Goal: Communication & Community: Ask a question

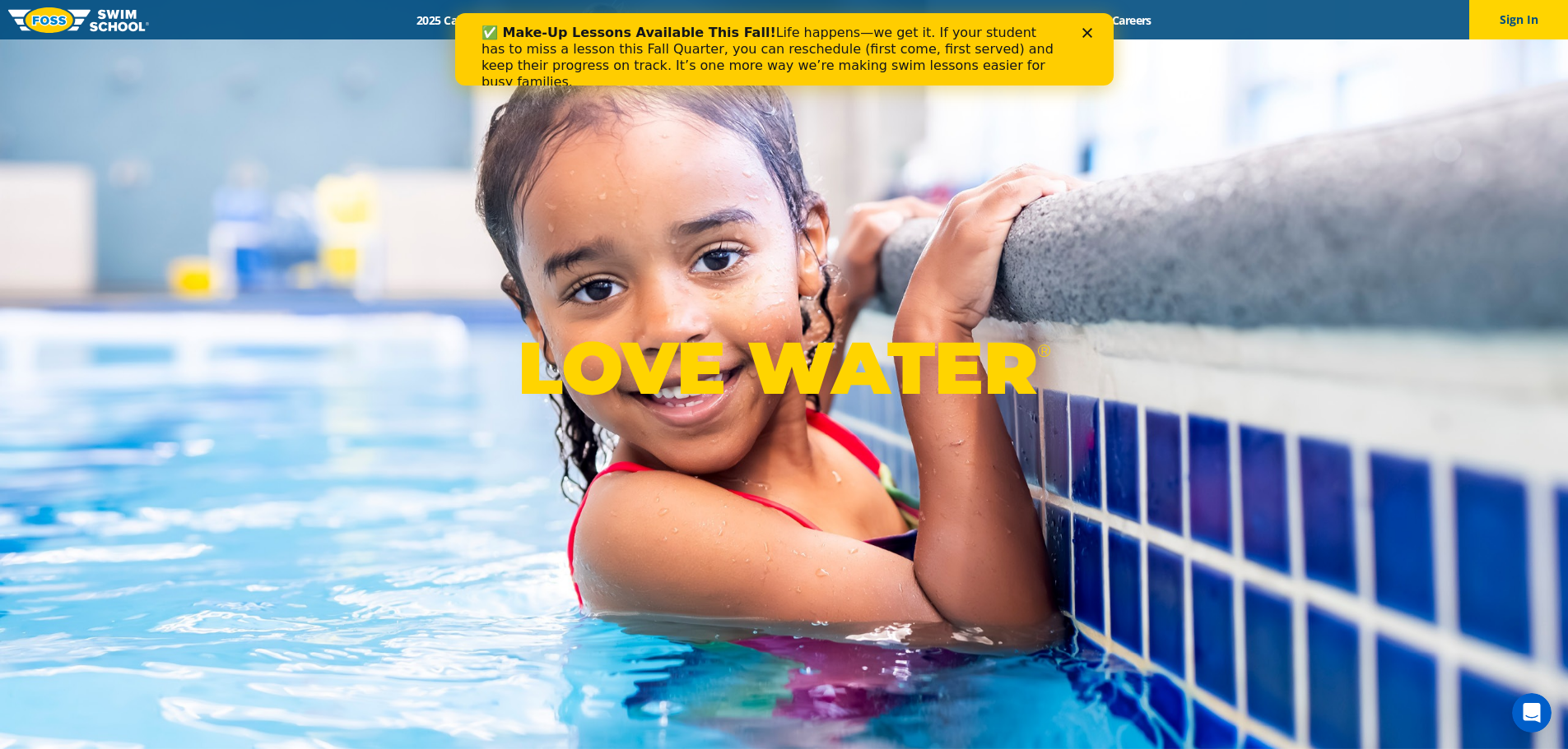
click at [1091, 28] on div "Close" at bounding box center [1089, 32] width 17 height 10
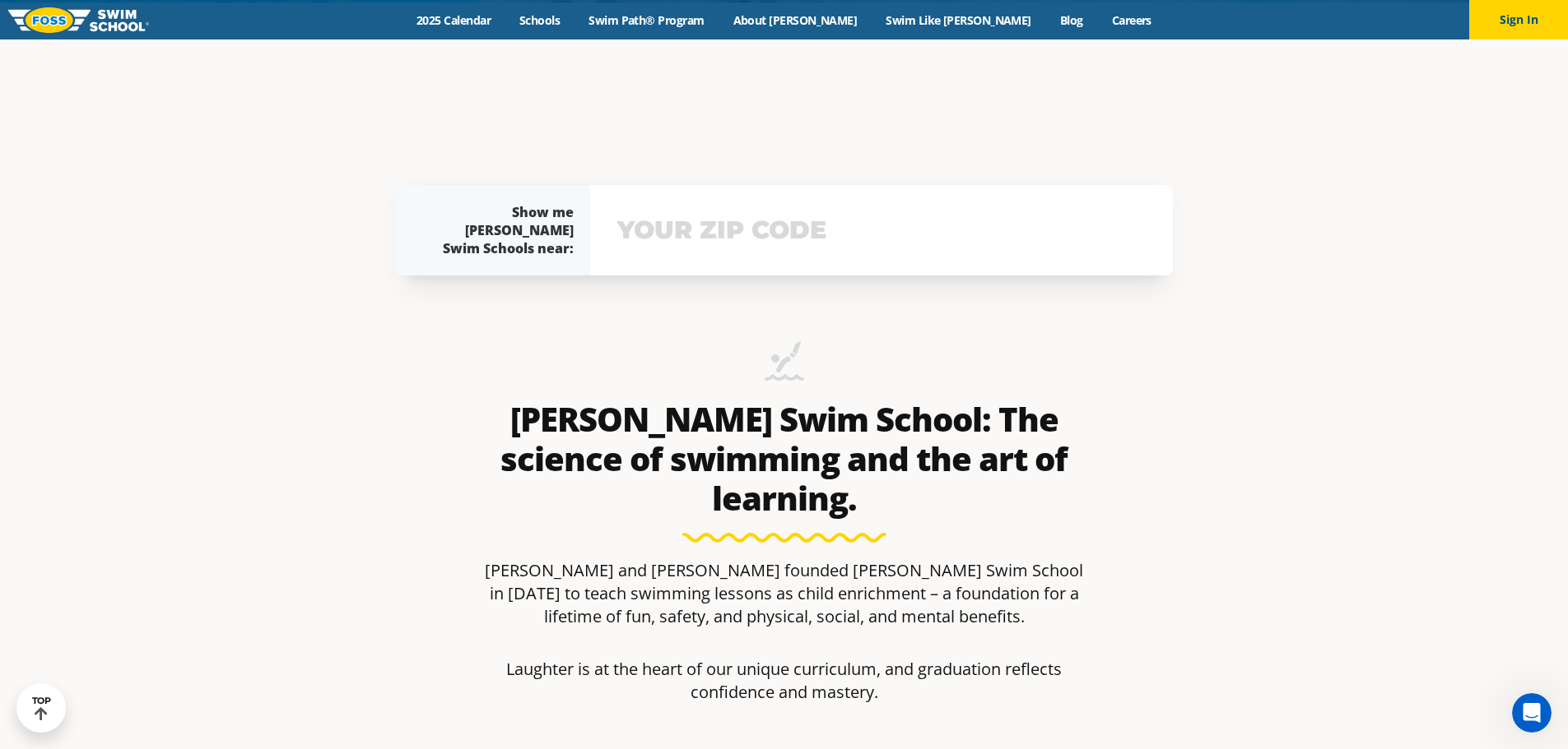
scroll to position [576, 0]
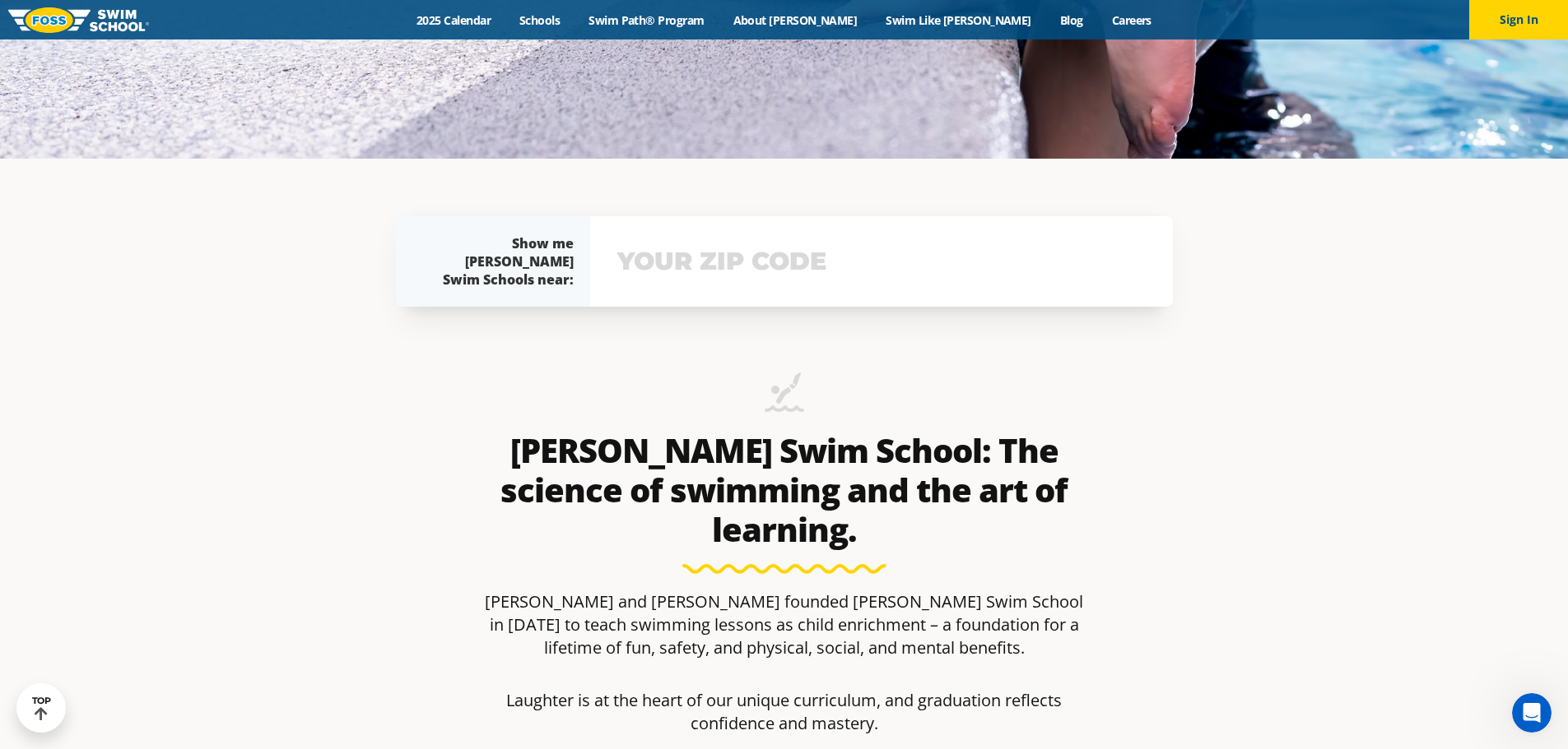
click at [717, 271] on input "text" at bounding box center [881, 262] width 536 height 48
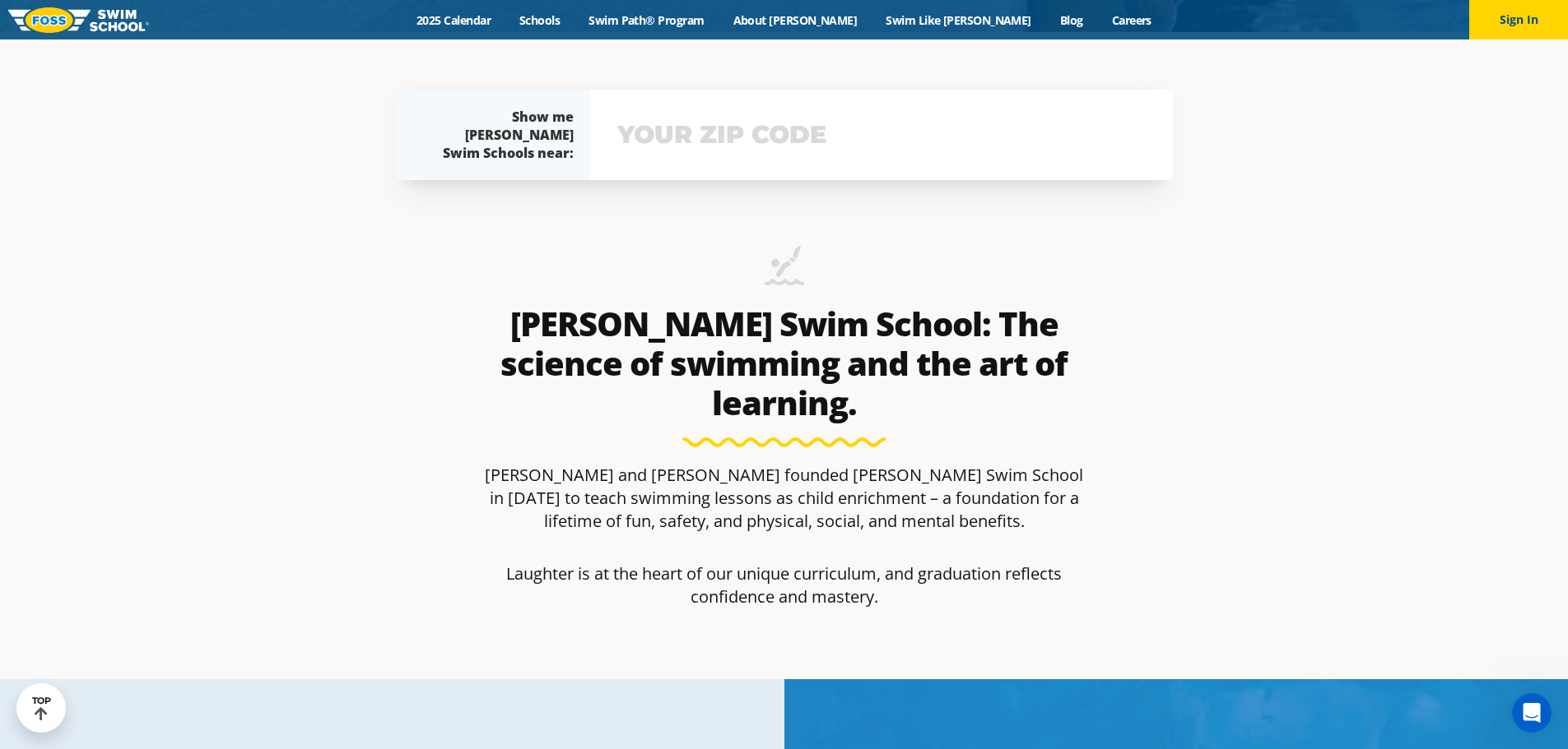
scroll to position [725, 0]
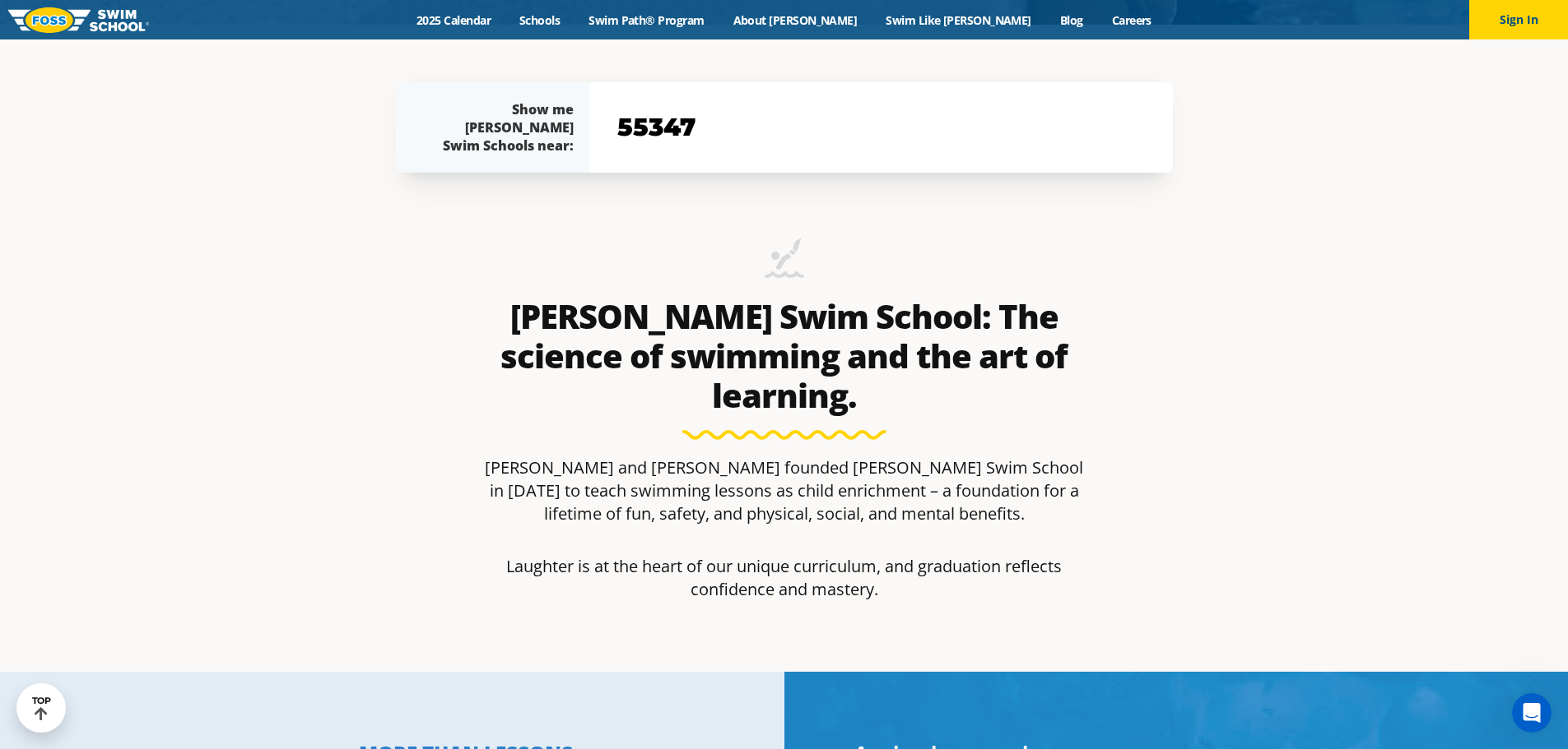
type input "55347"
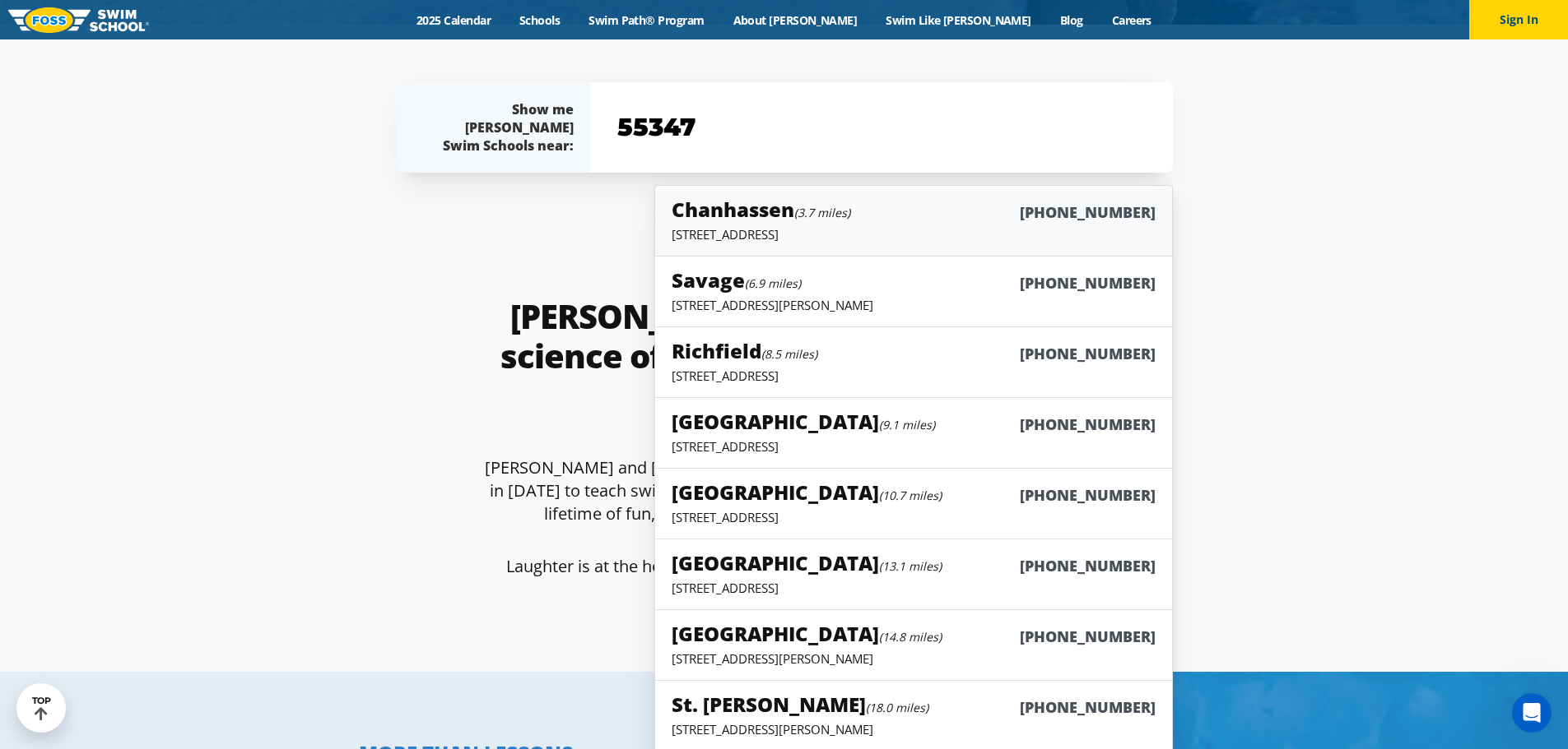
click at [758, 225] on div "Chanhassen (3.7 miles) (952) 906-5942" at bounding box center [913, 210] width 483 height 31
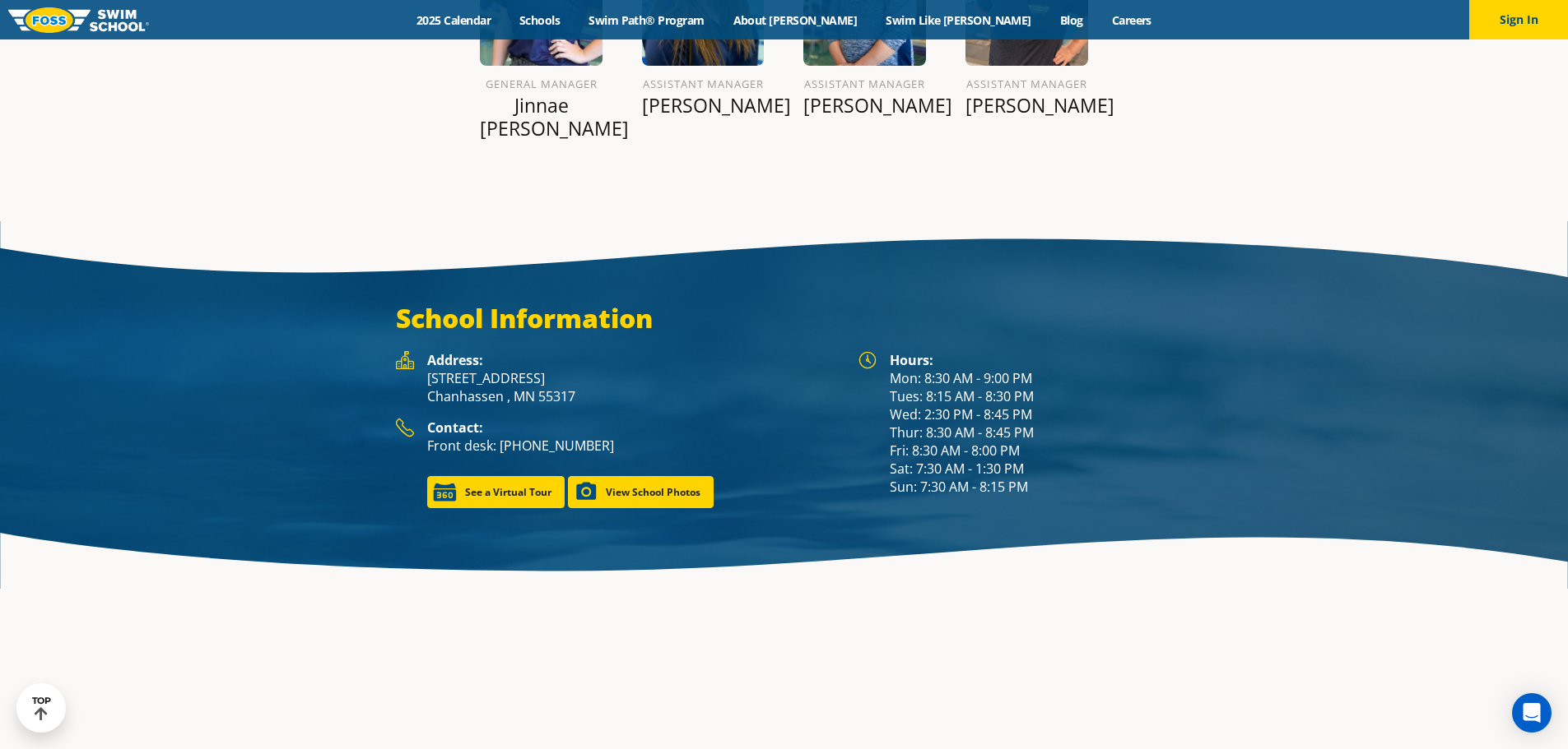
scroll to position [2221, 0]
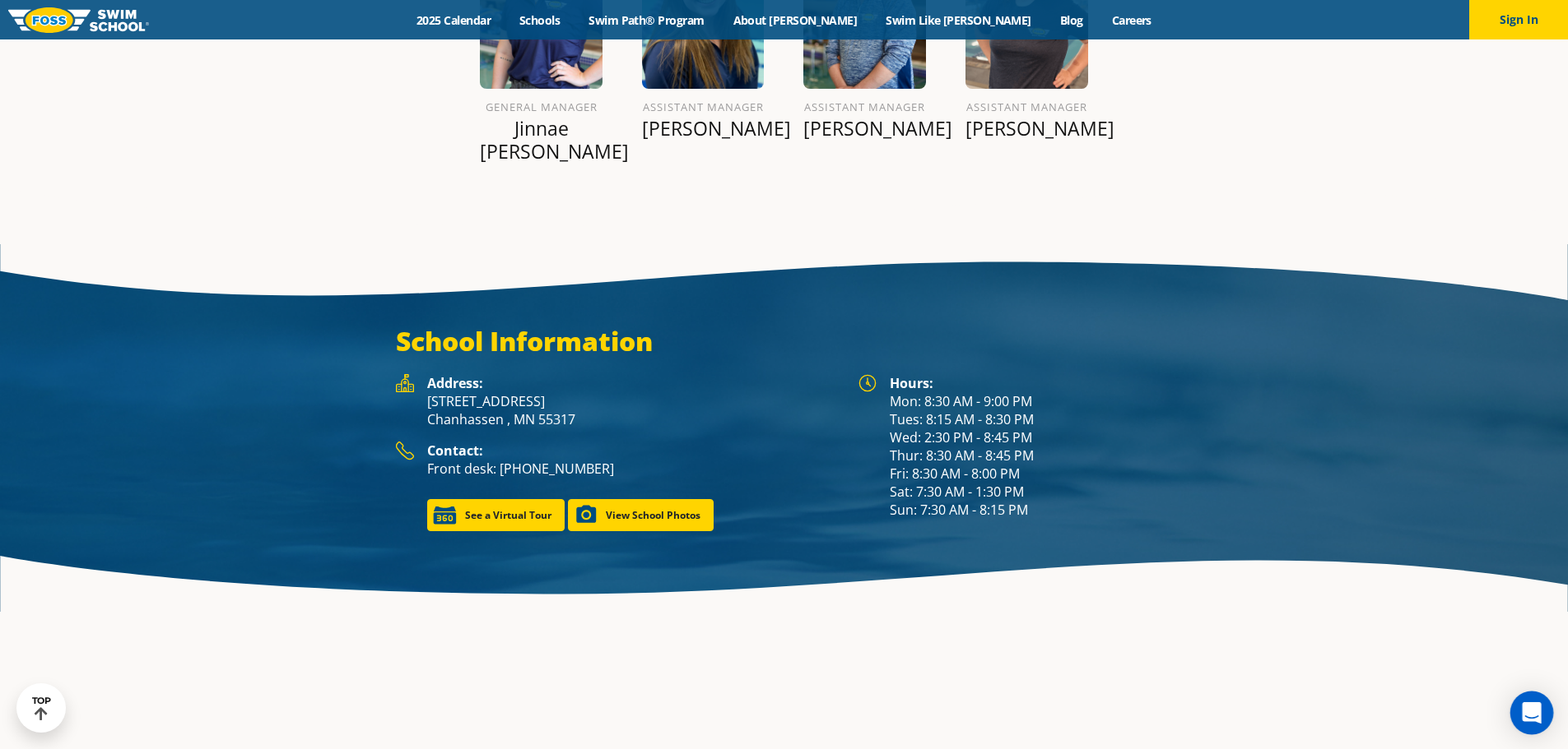
click at [1525, 713] on icon "Open Intercom Messenger" at bounding box center [1531, 713] width 19 height 21
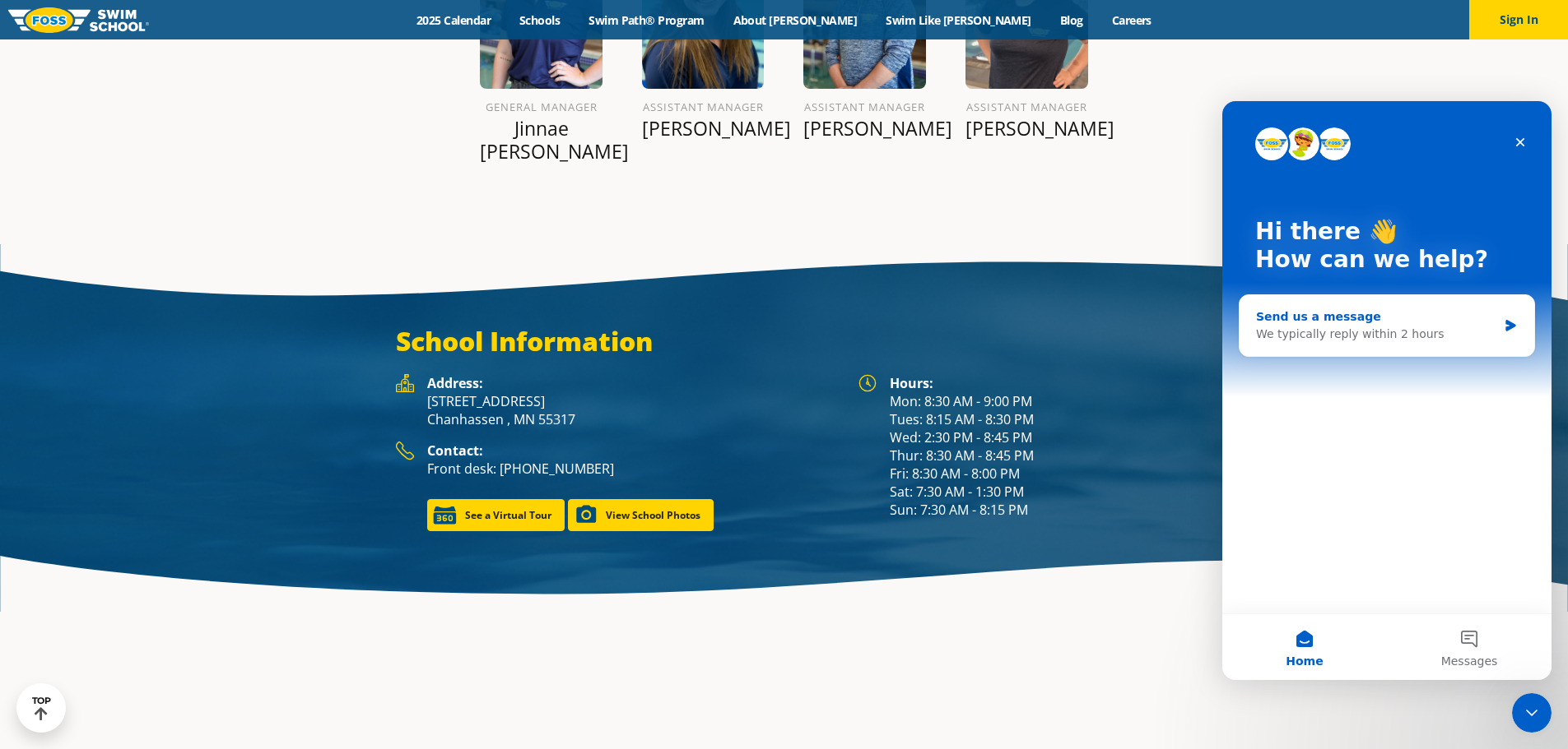
click at [1374, 333] on div "We typically reply within 2 hours" at bounding box center [1376, 334] width 241 height 18
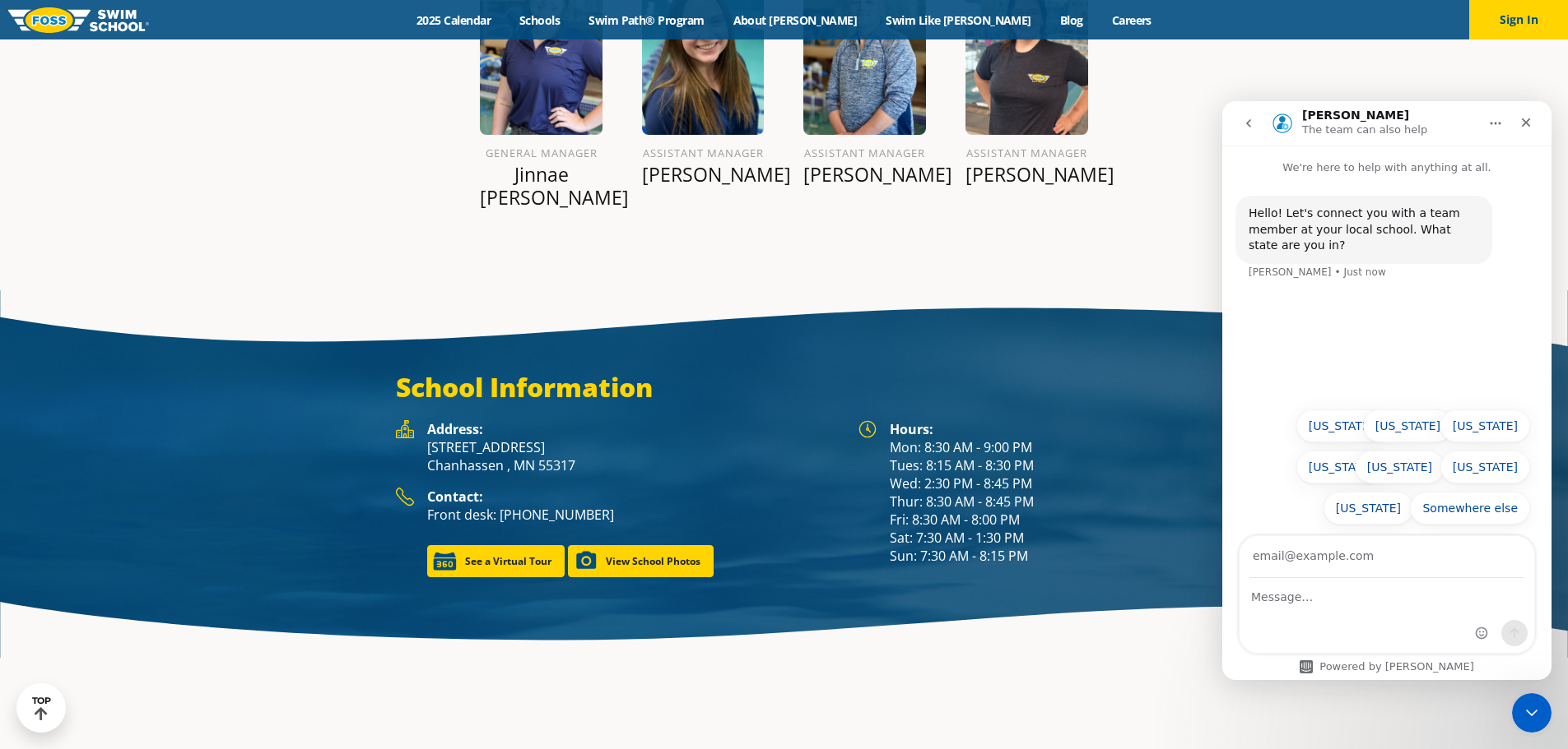
scroll to position [2244, 0]
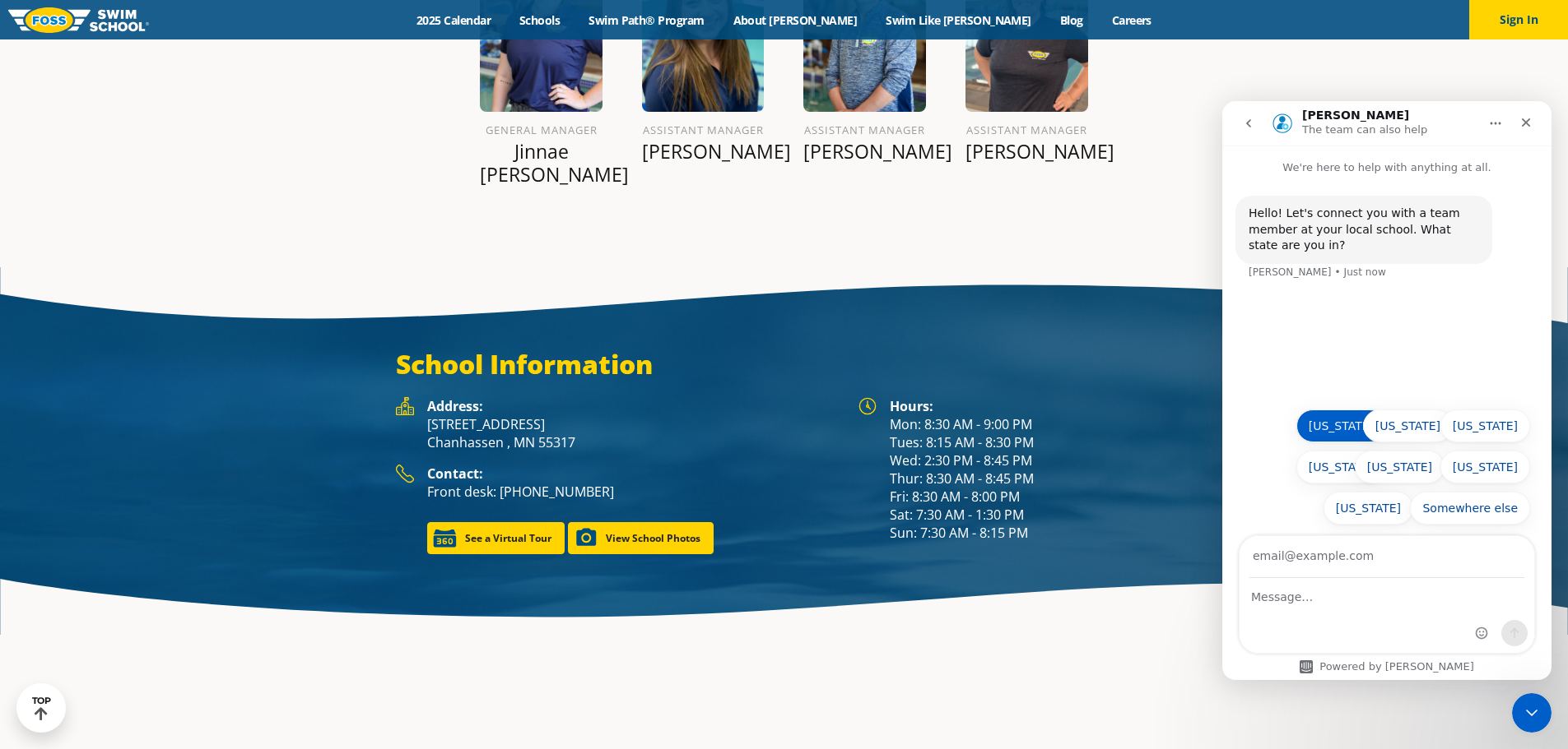
click at [1358, 421] on button "[US_STATE]" at bounding box center [1340, 426] width 90 height 33
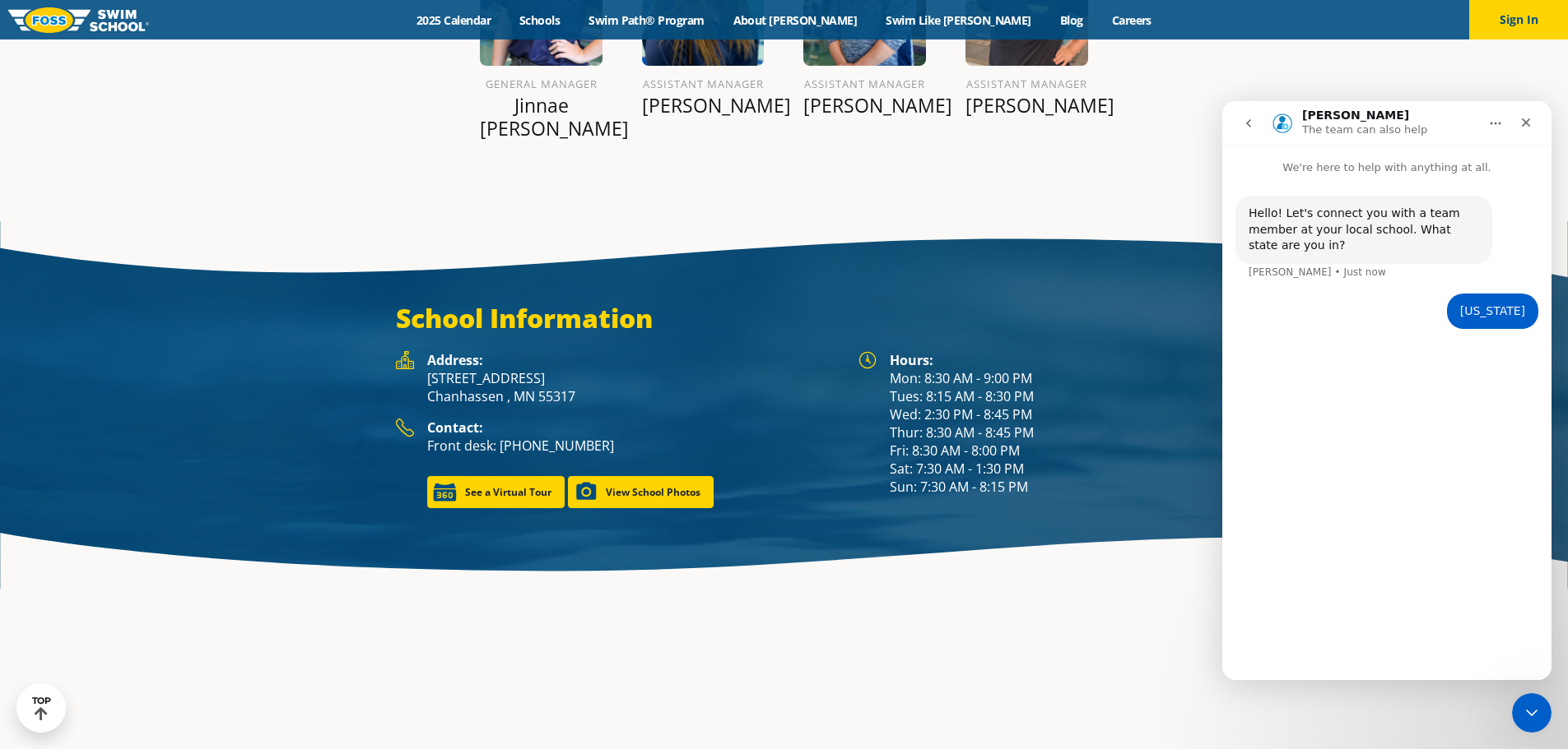
scroll to position [2221, 0]
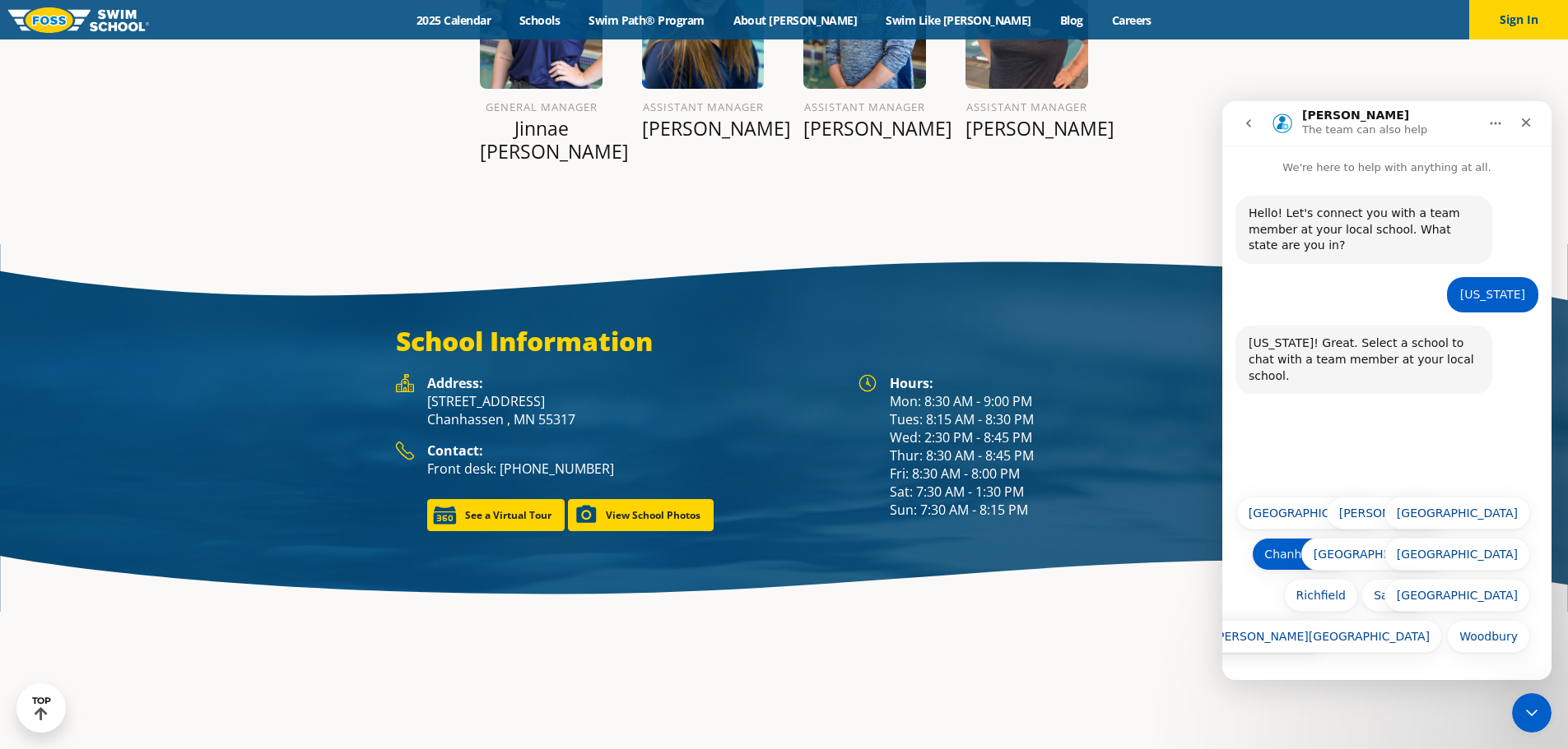
click at [1323, 562] on button "Chanhassen" at bounding box center [1298, 555] width 95 height 33
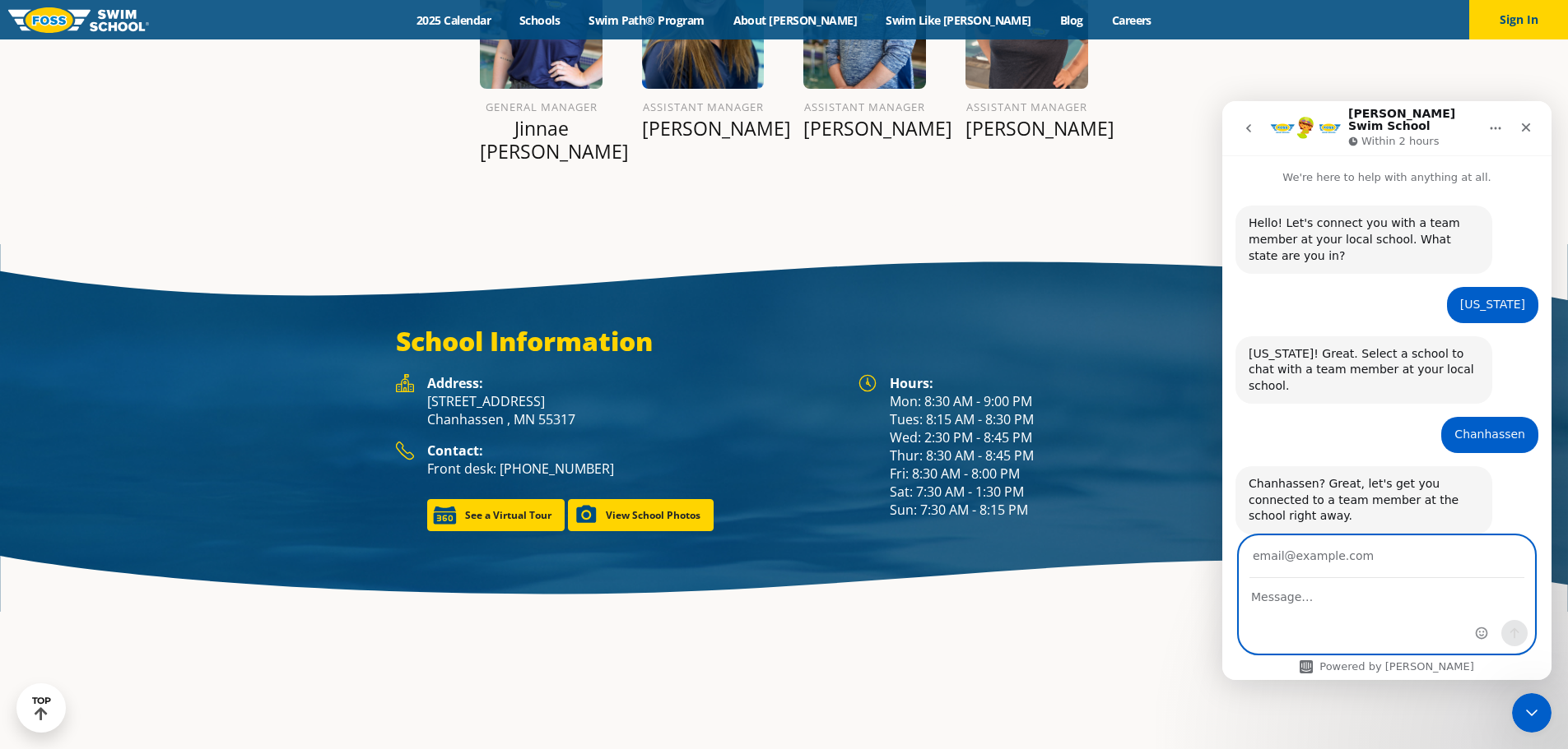
click at [1371, 598] on textarea "Message…" at bounding box center [1386, 593] width 295 height 28
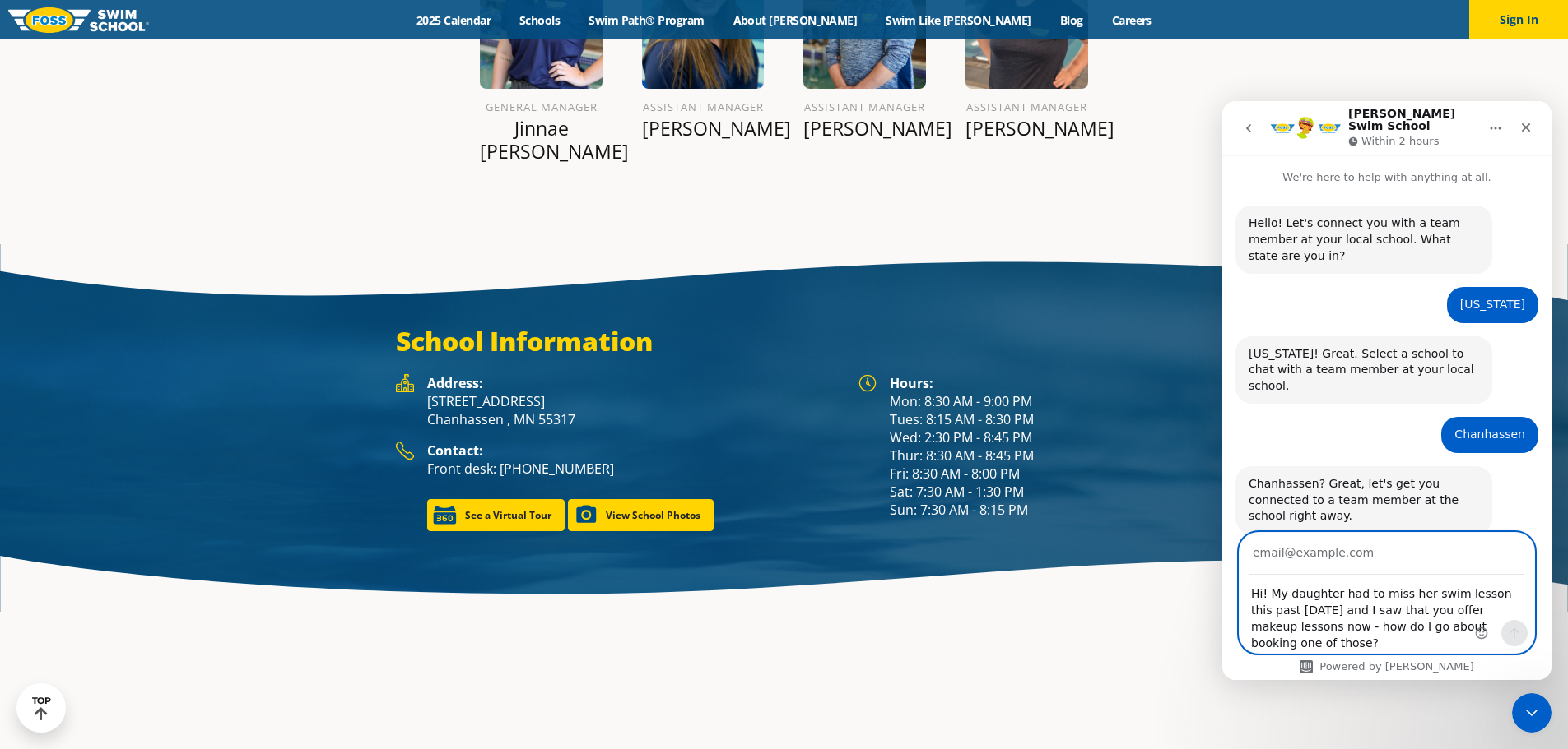
scroll to position [2198, 0]
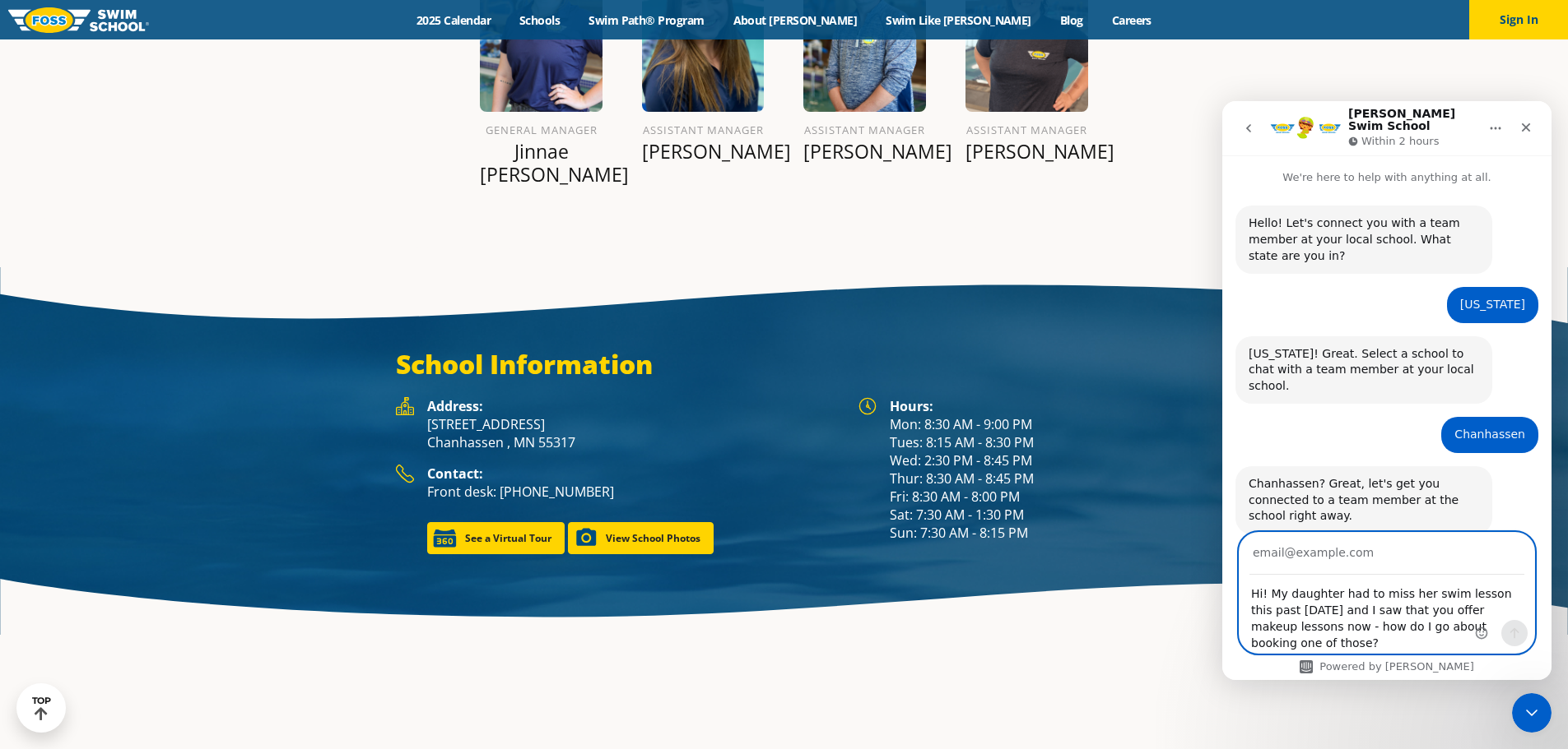
type textarea "Hi! My daughter had to miss her swim lesson this past [DATE] and I saw that you…"
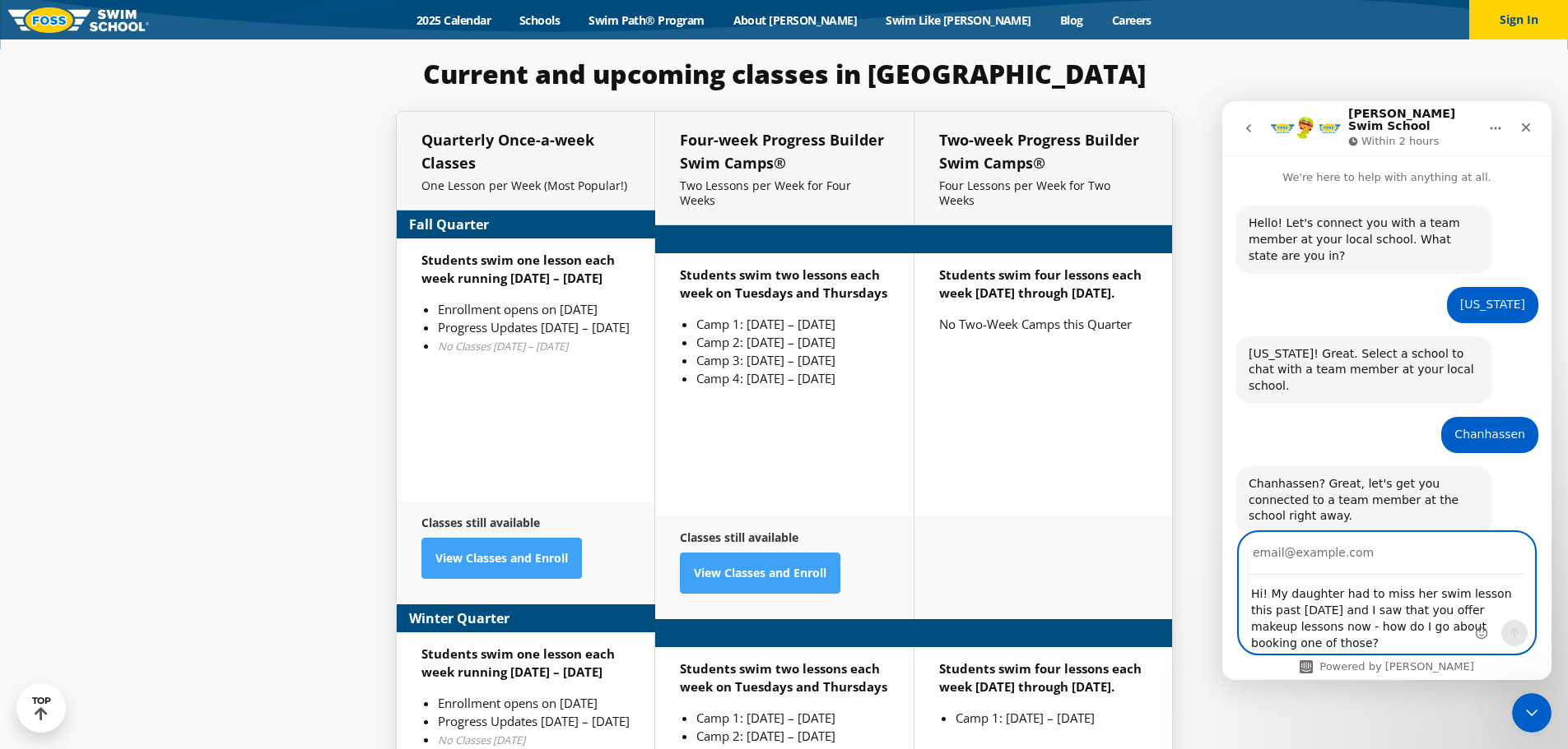
scroll to position [4030, 0]
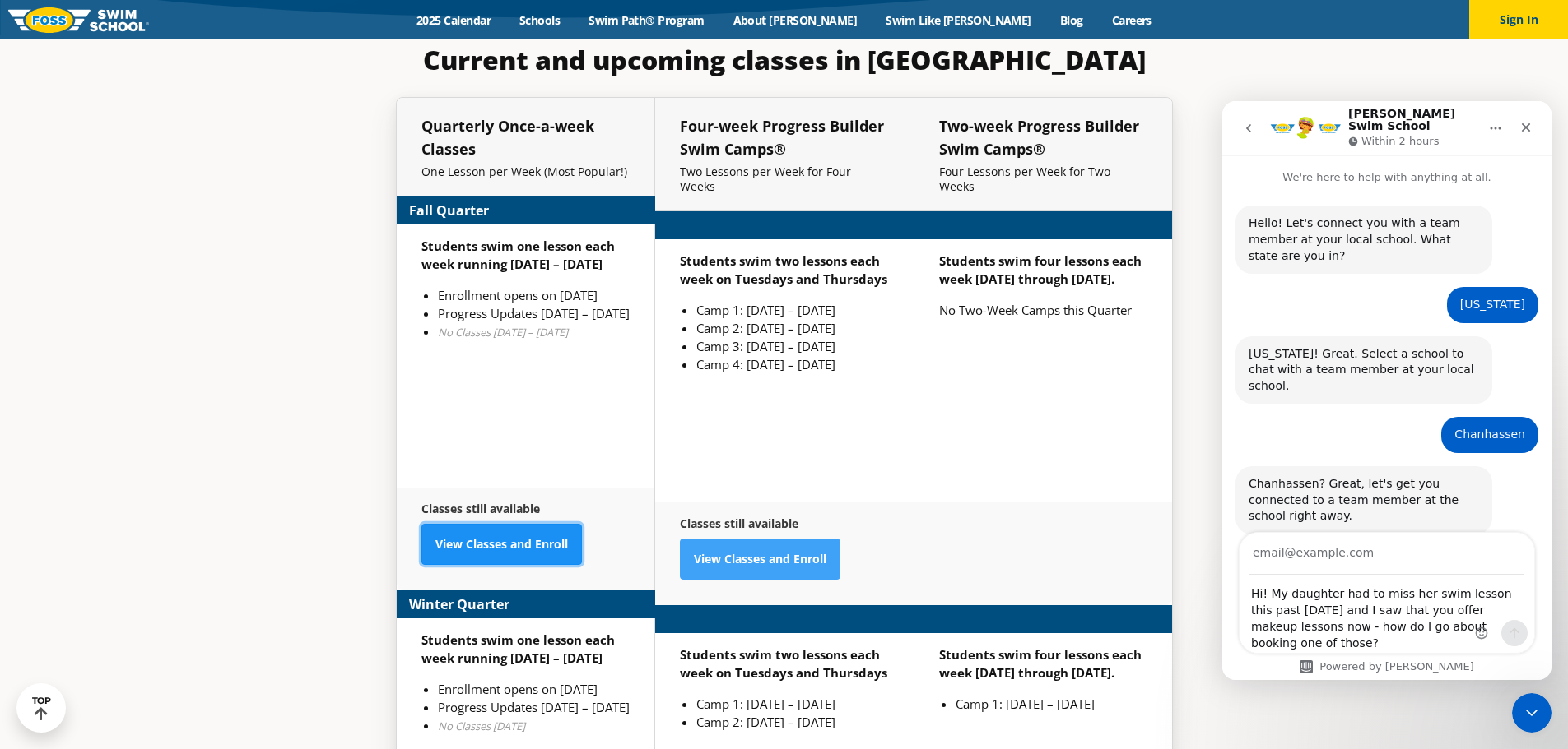
click at [482, 524] on link "View Classes and Enroll" at bounding box center [501, 544] width 160 height 41
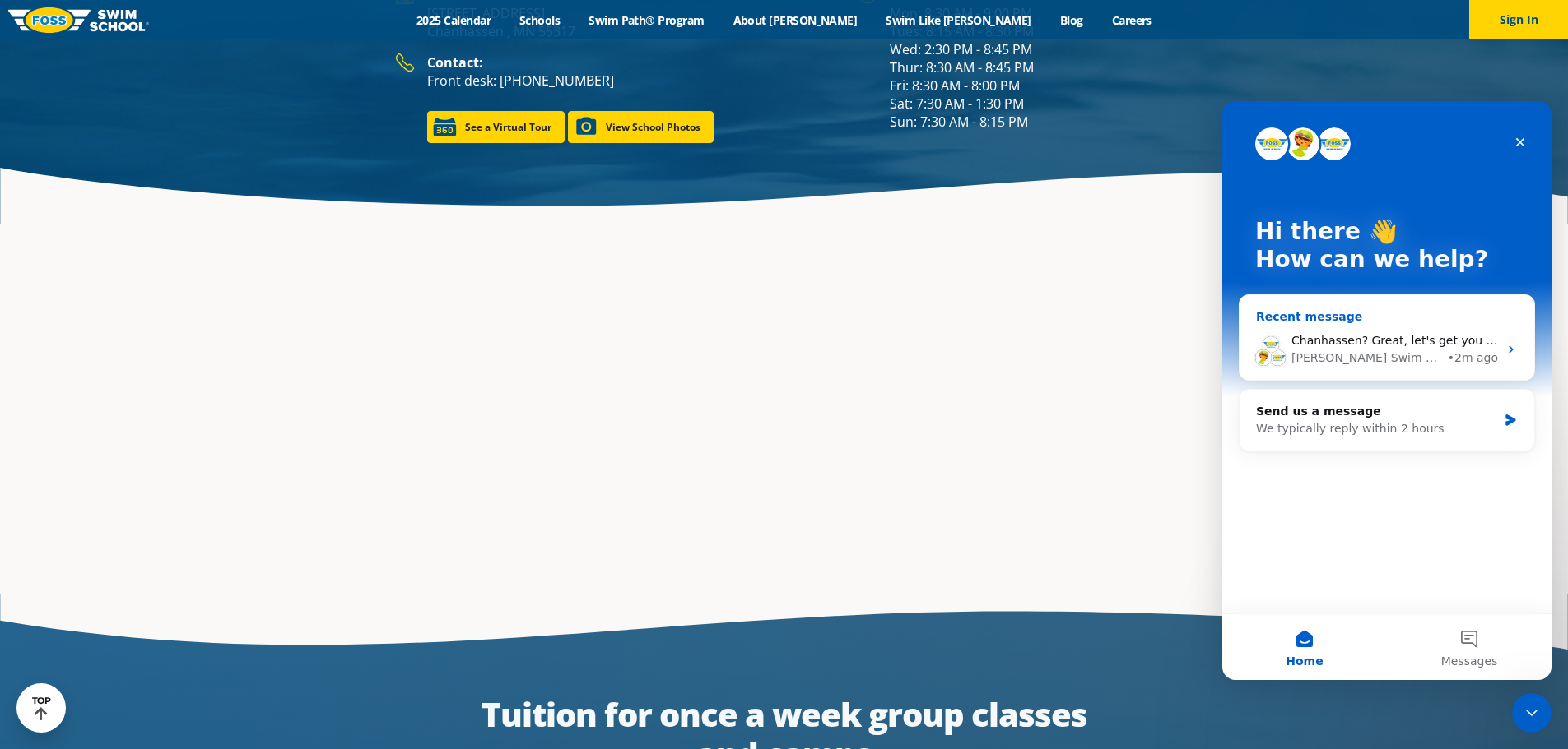
scroll to position [2586, 0]
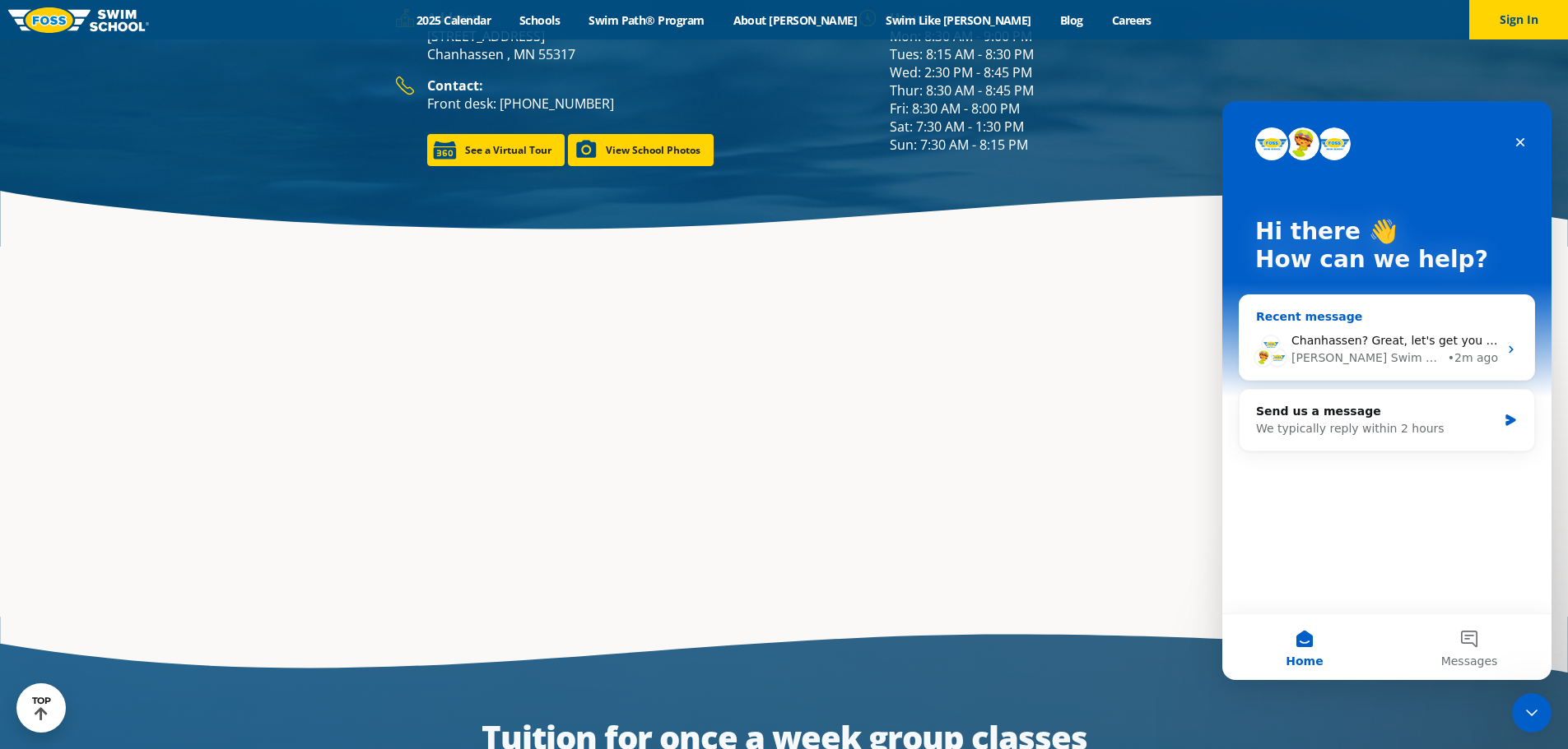
click at [1354, 341] on span "Chanhassen? Great, let's get you connected to a team member at the school right…" at bounding box center [1547, 341] width 512 height 13
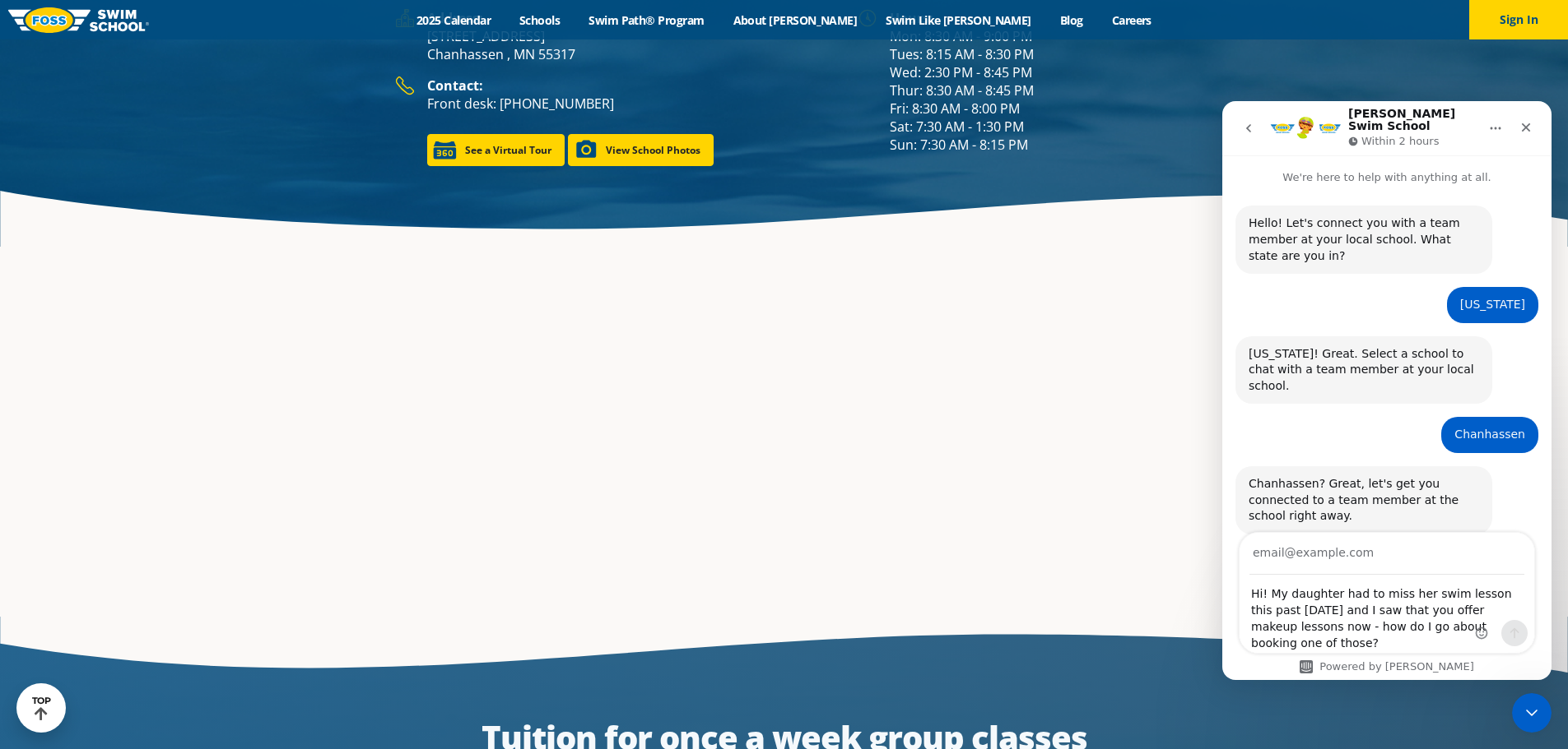
scroll to position [2609, 0]
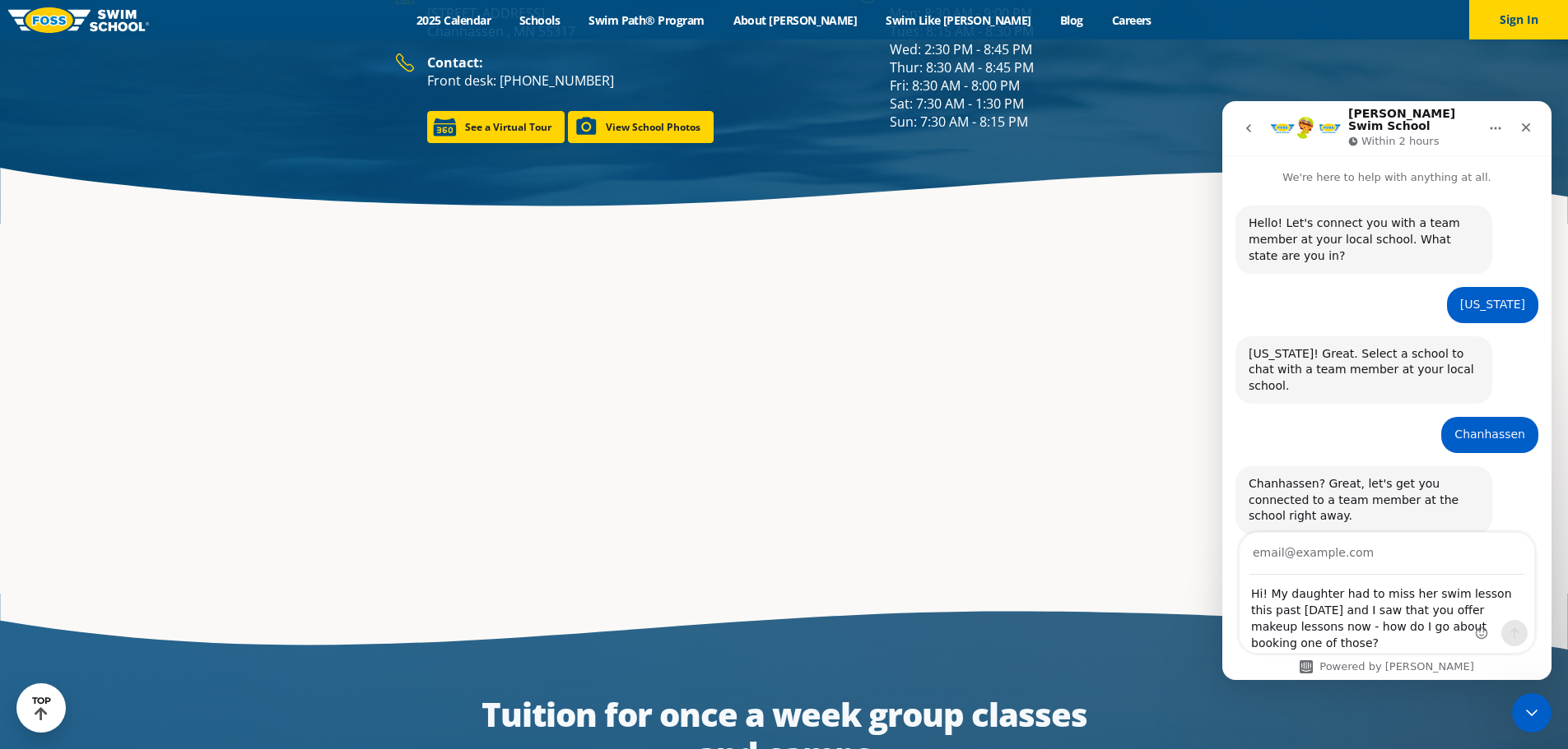
click at [1361, 486] on div "Chanhassen? Great, let's get you connected to a team member at the school right…" at bounding box center [1386, 518] width 303 height 105
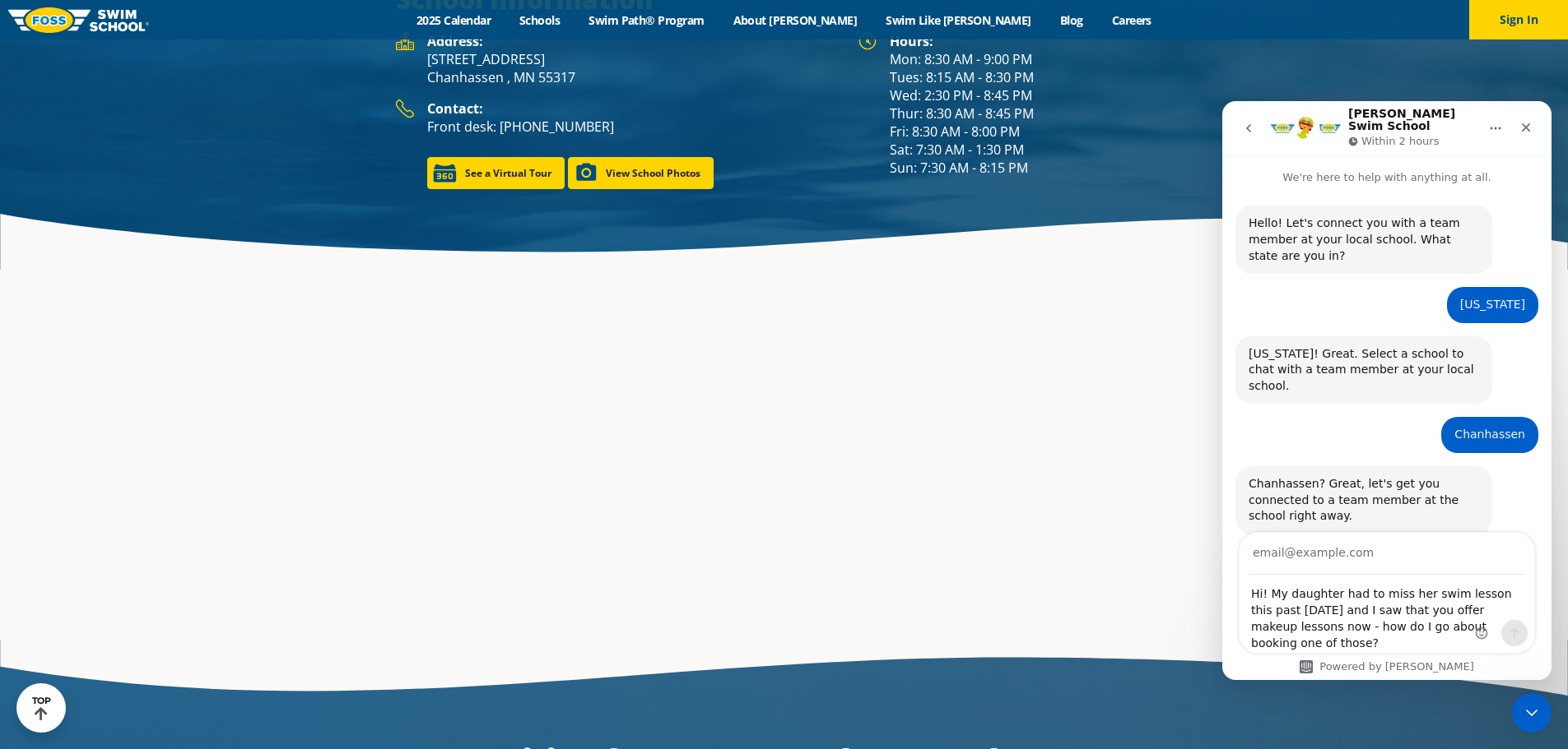
scroll to position [2632, 0]
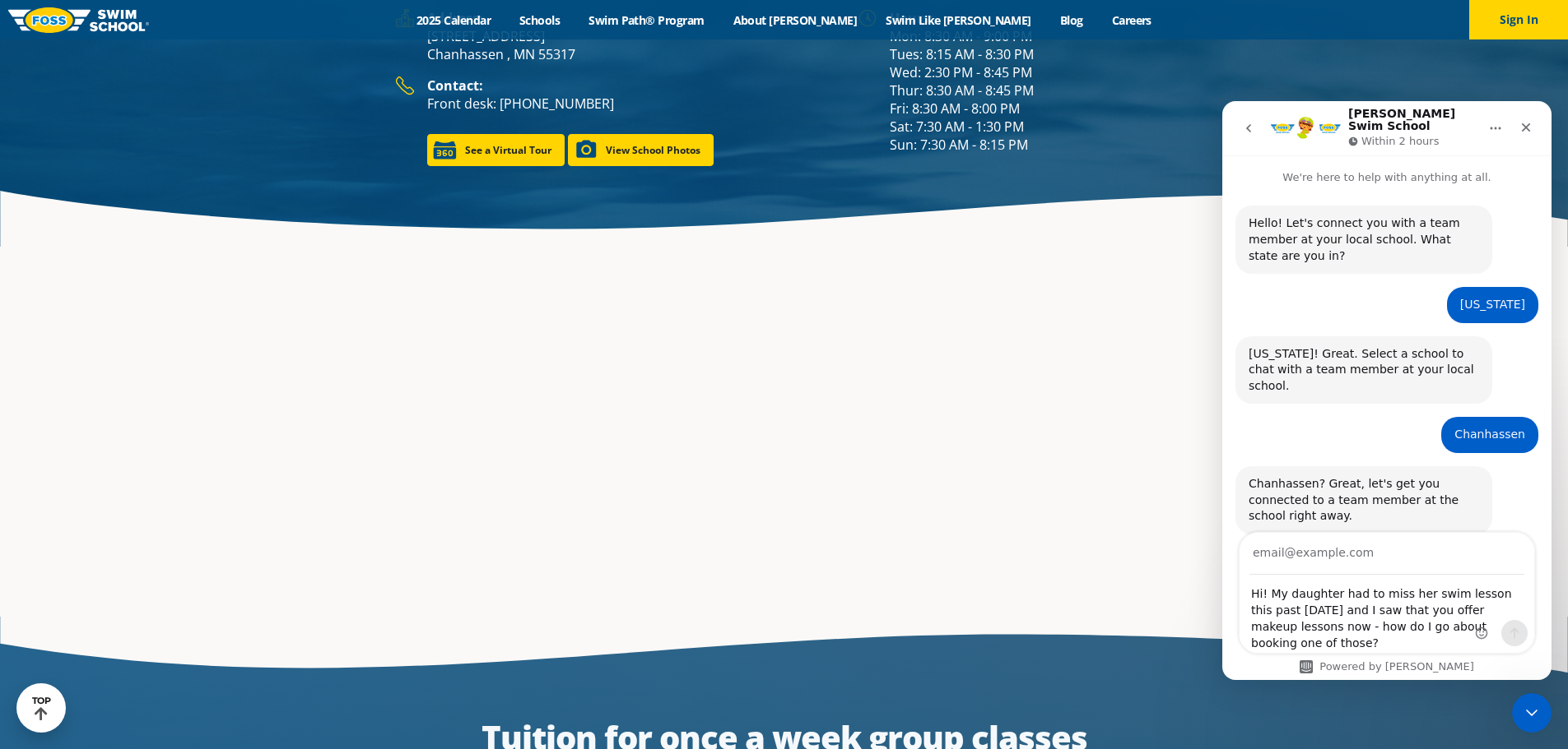
click at [1246, 124] on icon "go back" at bounding box center [1248, 128] width 13 height 13
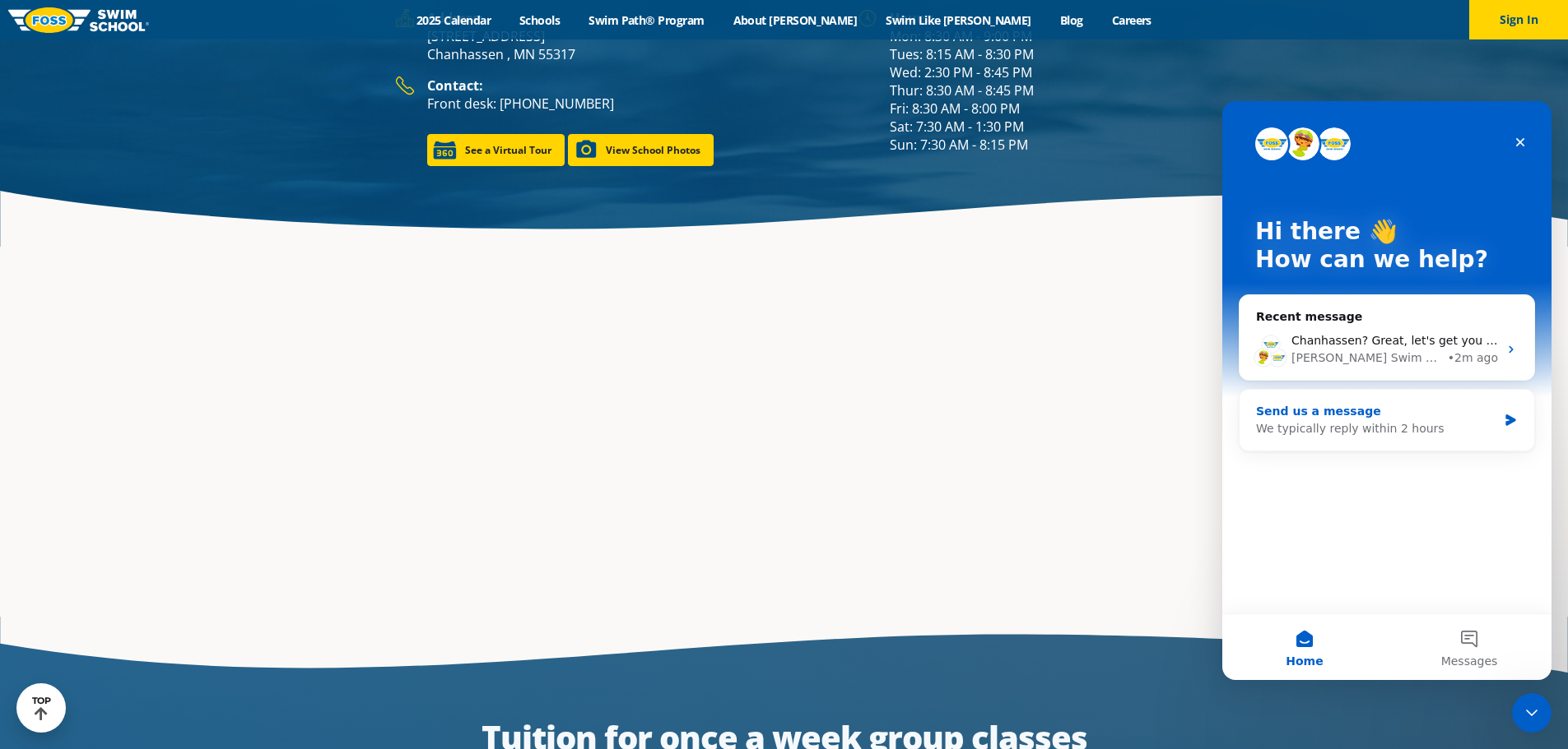
click at [1327, 439] on div "Send us a message We typically reply within 2 hours" at bounding box center [1386, 420] width 295 height 61
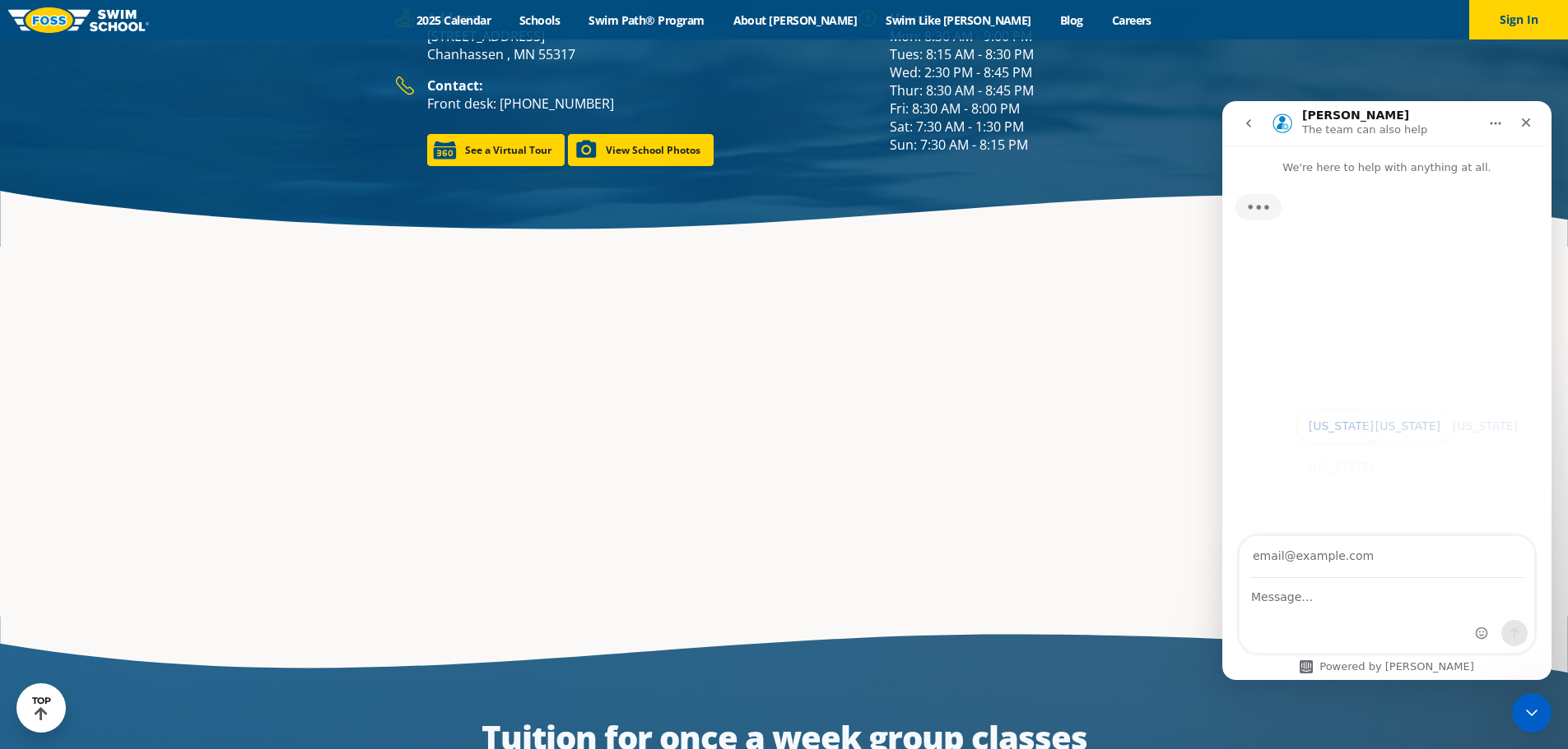
scroll to position [2609, 0]
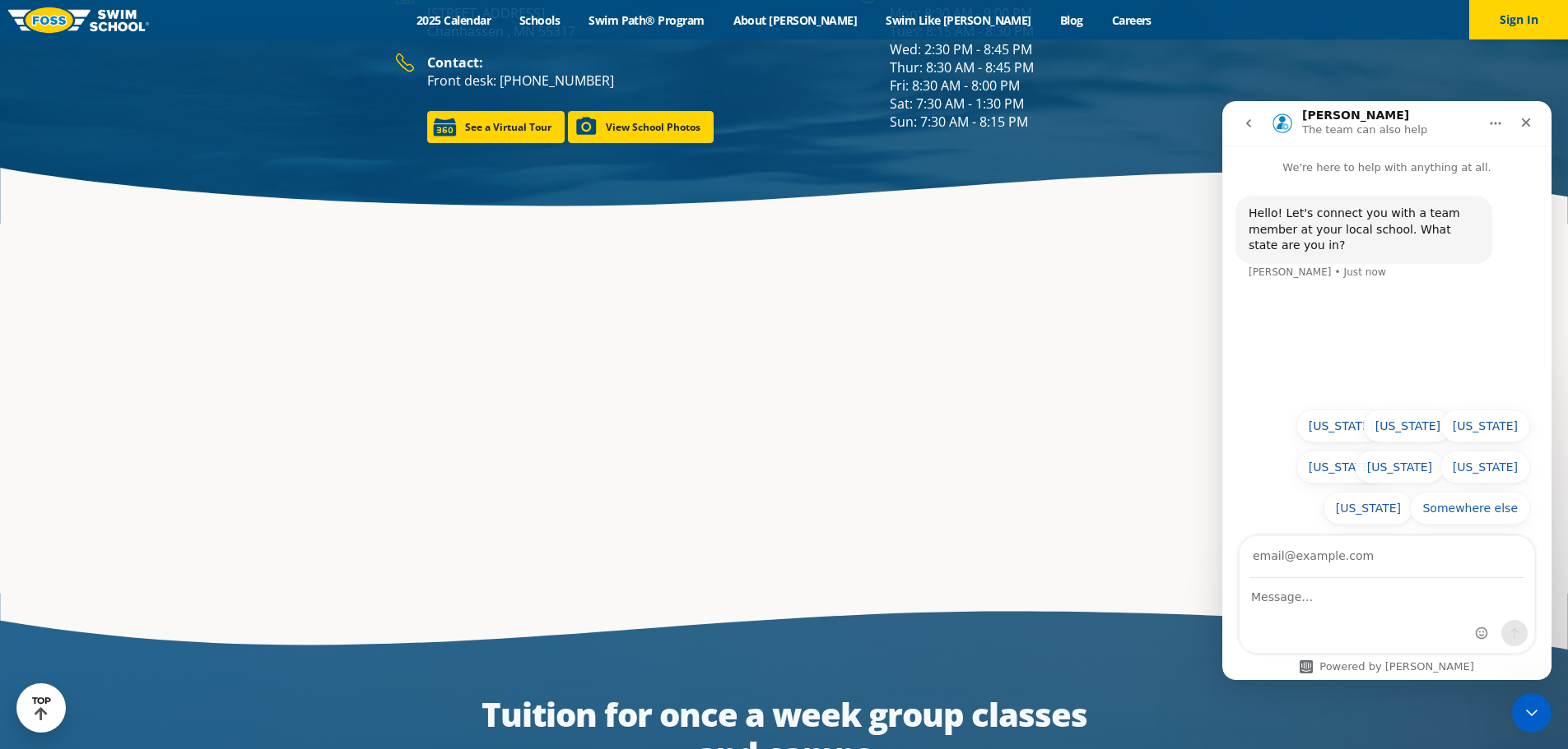
click at [1248, 119] on icon "go back" at bounding box center [1248, 123] width 13 height 13
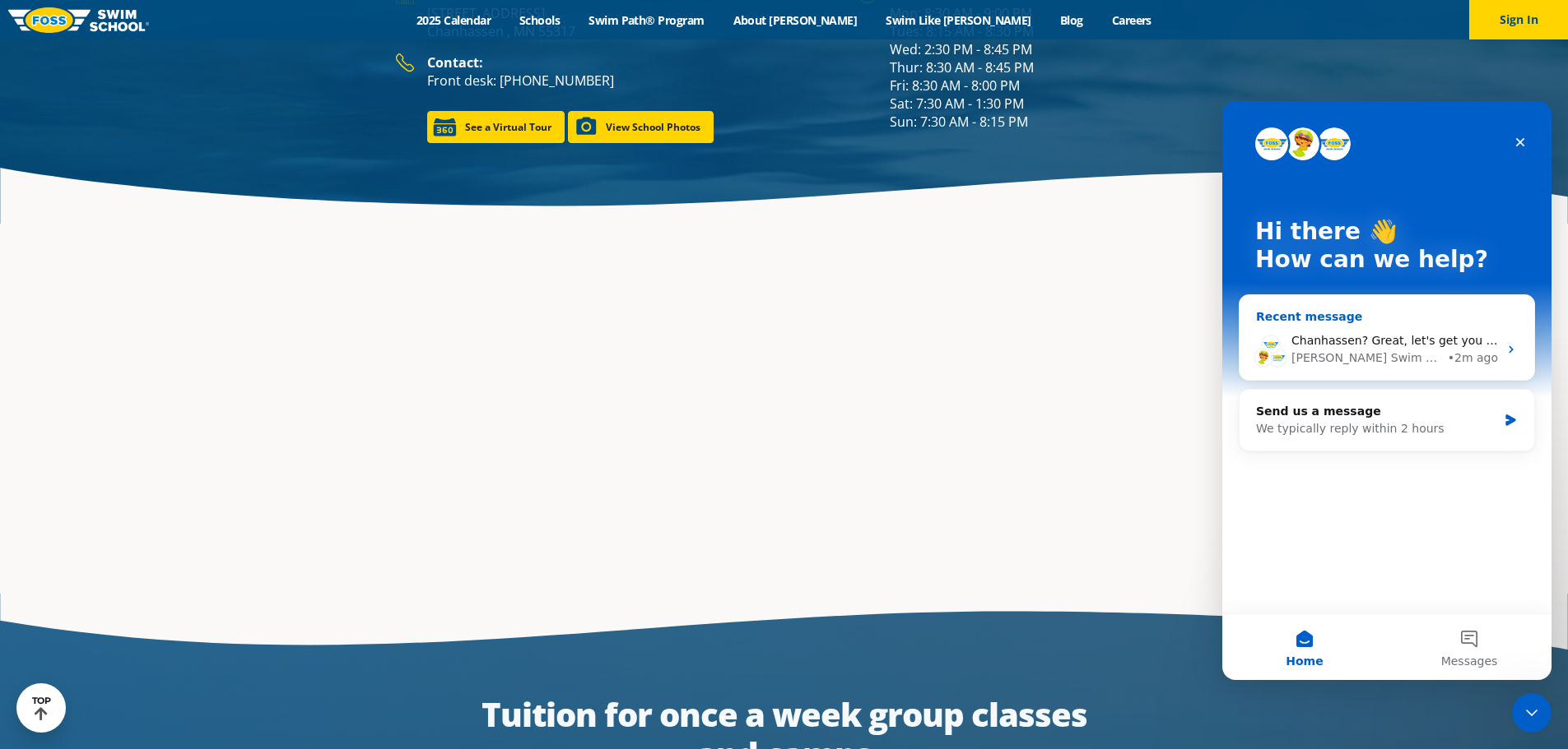
click at [1371, 361] on div "[PERSON_NAME] Swim School" at bounding box center [1367, 358] width 153 height 18
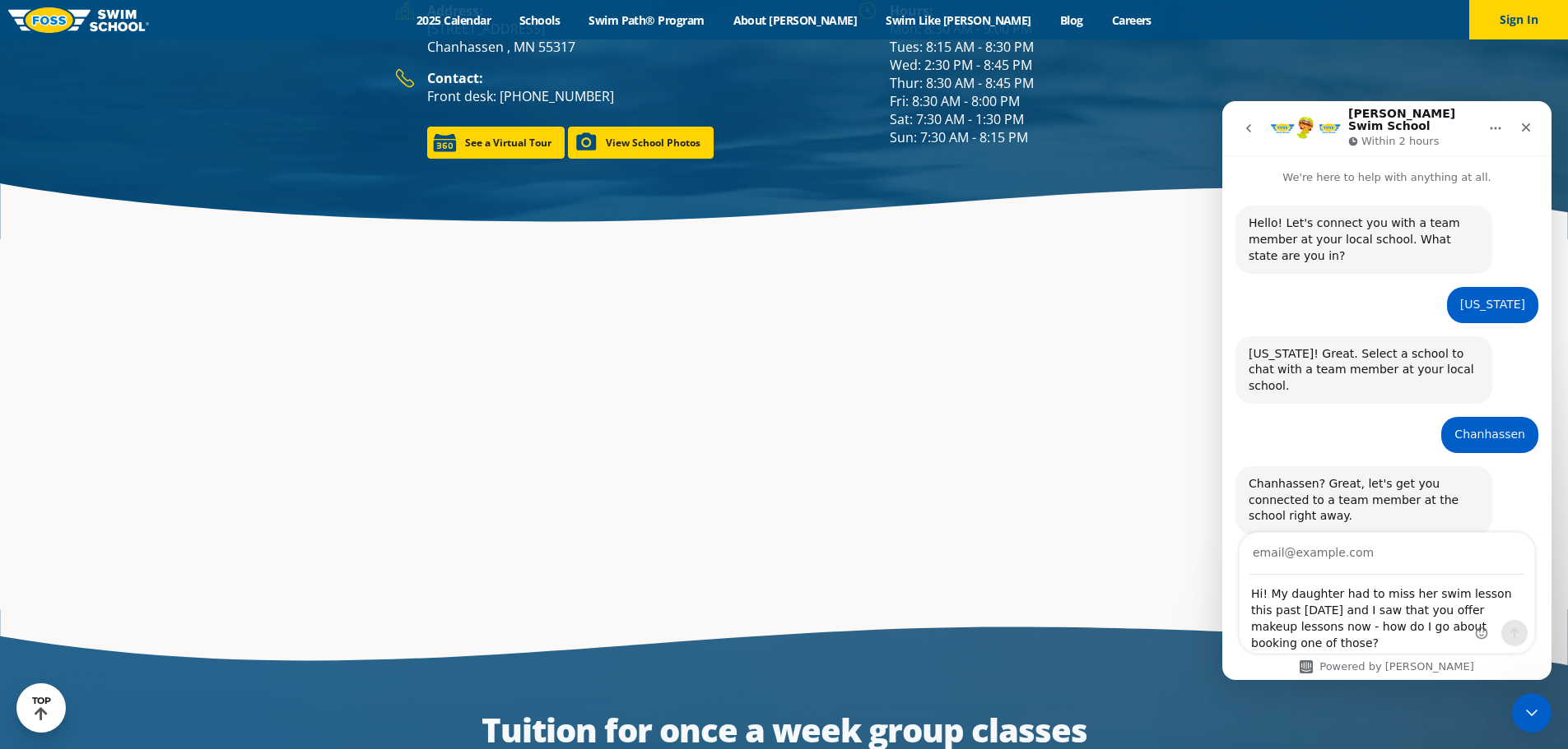
scroll to position [2586, 0]
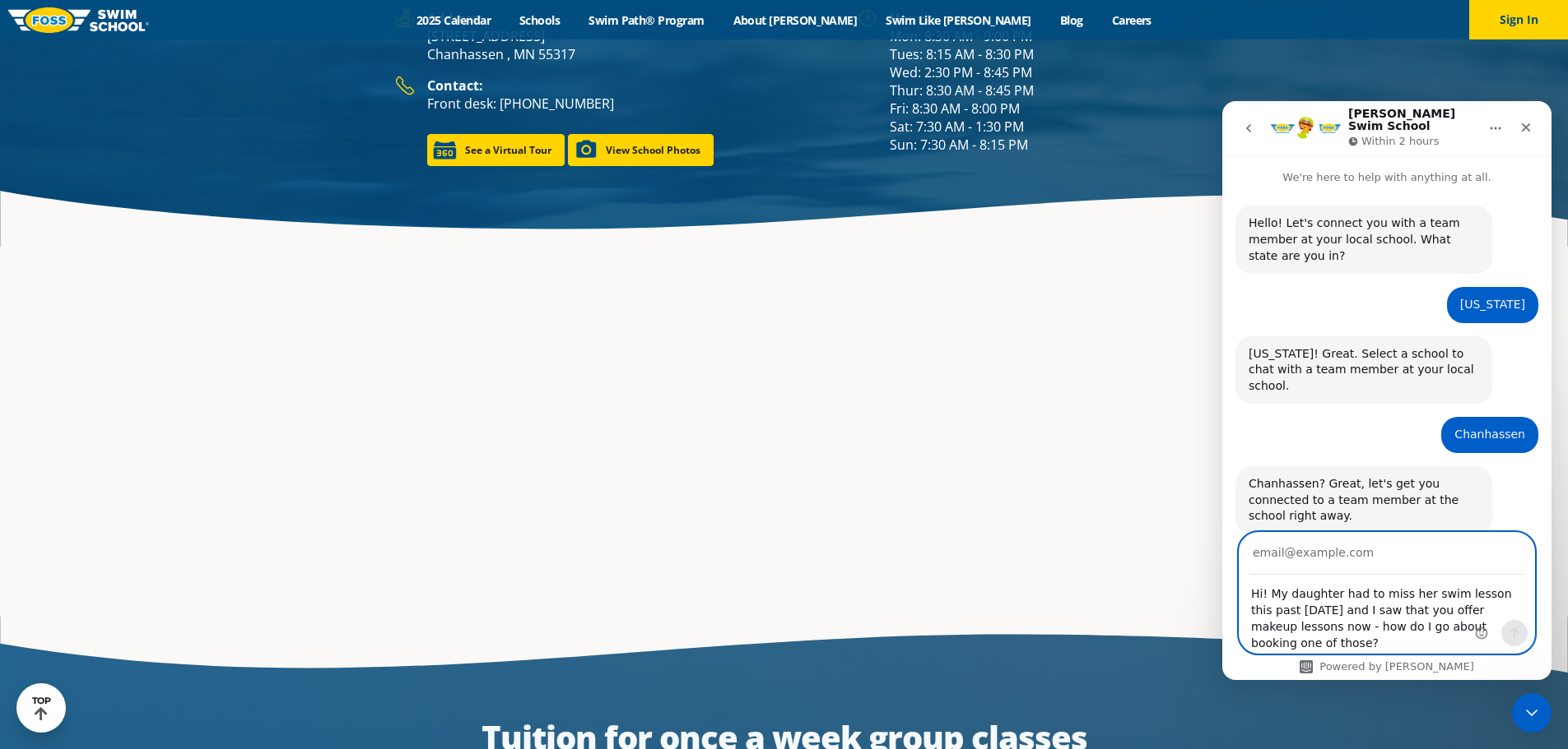
click at [1330, 621] on textarea "Hi! My daughter had to miss her swim lesson this past [DATE] and I saw that you…" at bounding box center [1386, 615] width 295 height 78
click at [1398, 620] on textarea "Hi! My daughter had to miss her swim lesson this past [DATE] and I saw that you…" at bounding box center [1386, 615] width 295 height 78
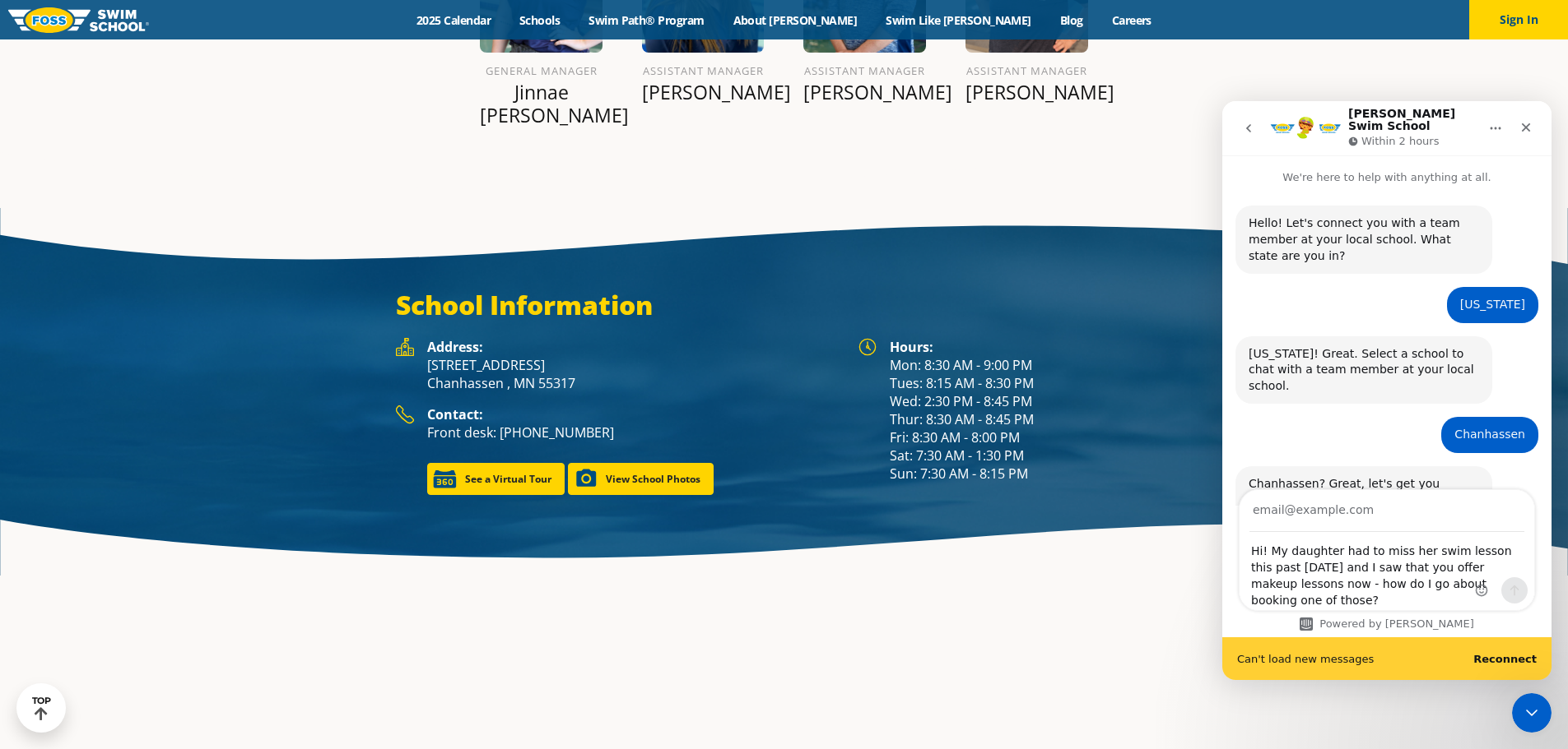
scroll to position [18, 0]
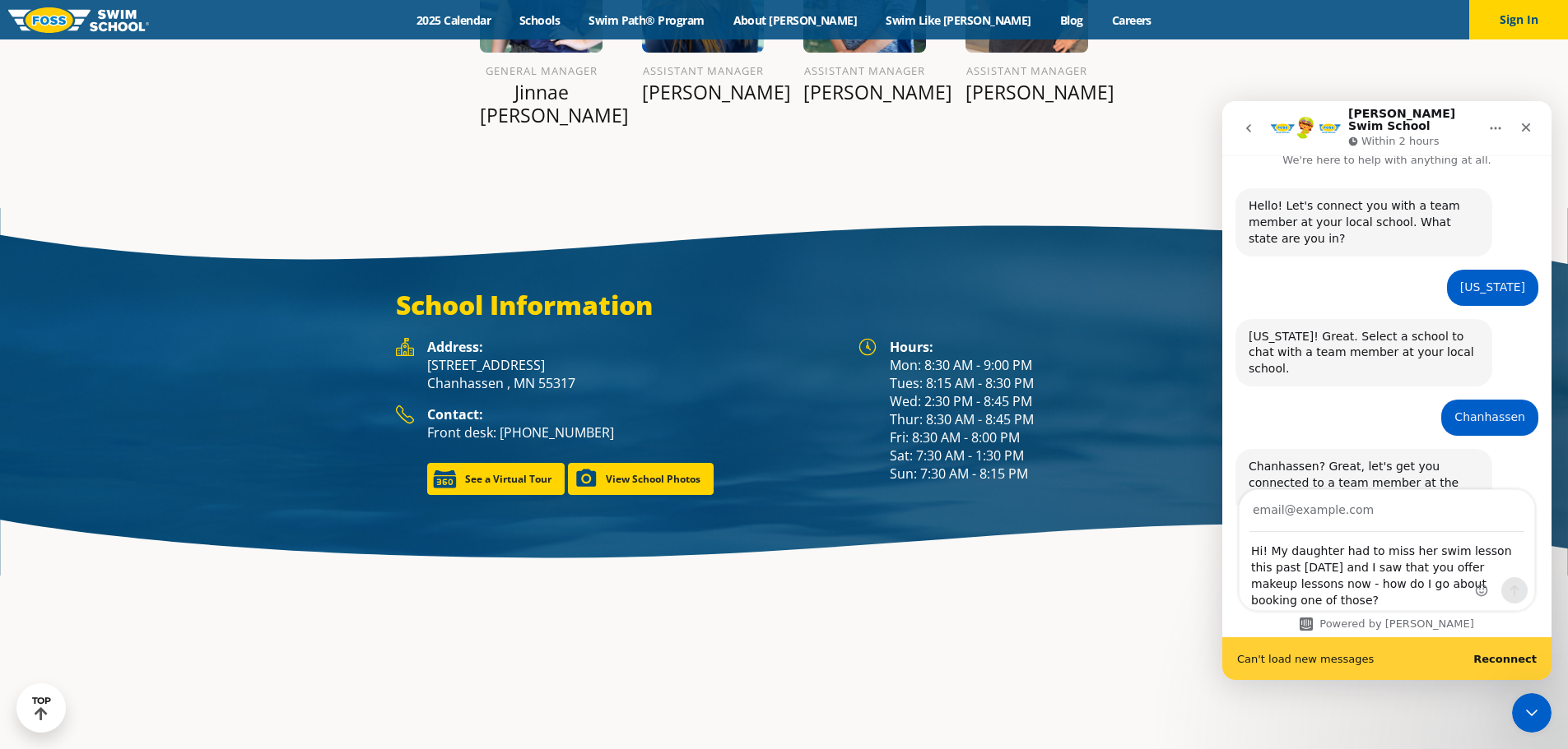
click at [1502, 660] on b "Reconnect" at bounding box center [1504, 658] width 63 height 12
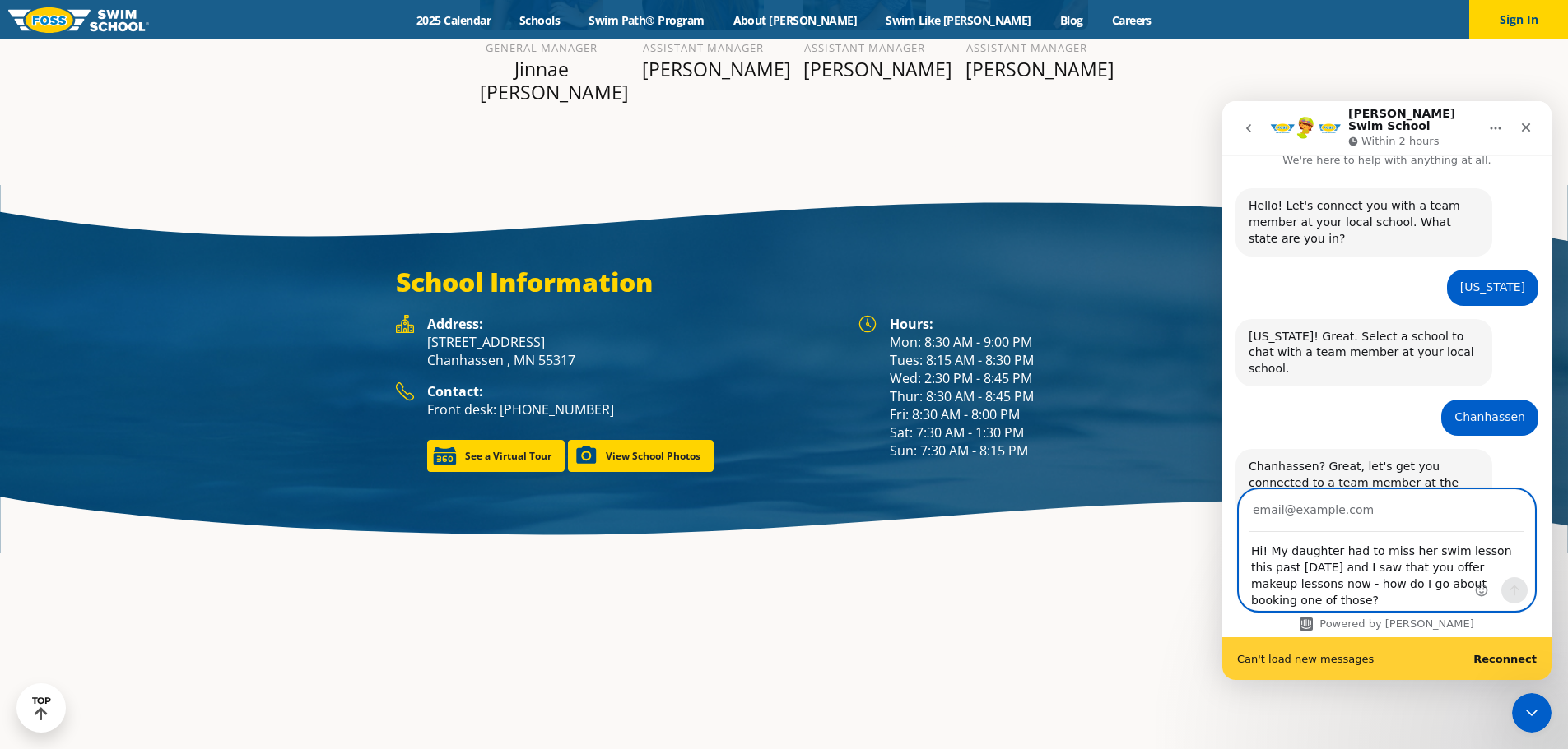
drag, startPoint x: 1305, startPoint y: 556, endPoint x: 1303, endPoint y: 541, distance: 15.1
click at [1304, 556] on textarea "Hi! My daughter had to miss her swim lesson this past [DATE] and I saw that you…" at bounding box center [1386, 572] width 295 height 78
drag, startPoint x: 1420, startPoint y: 590, endPoint x: 1428, endPoint y: 587, distance: 8.5
click at [1419, 590] on textarea "Hi! My daughter had to miss her swim lesson this past [DATE] and I saw that you…" at bounding box center [1386, 572] width 295 height 78
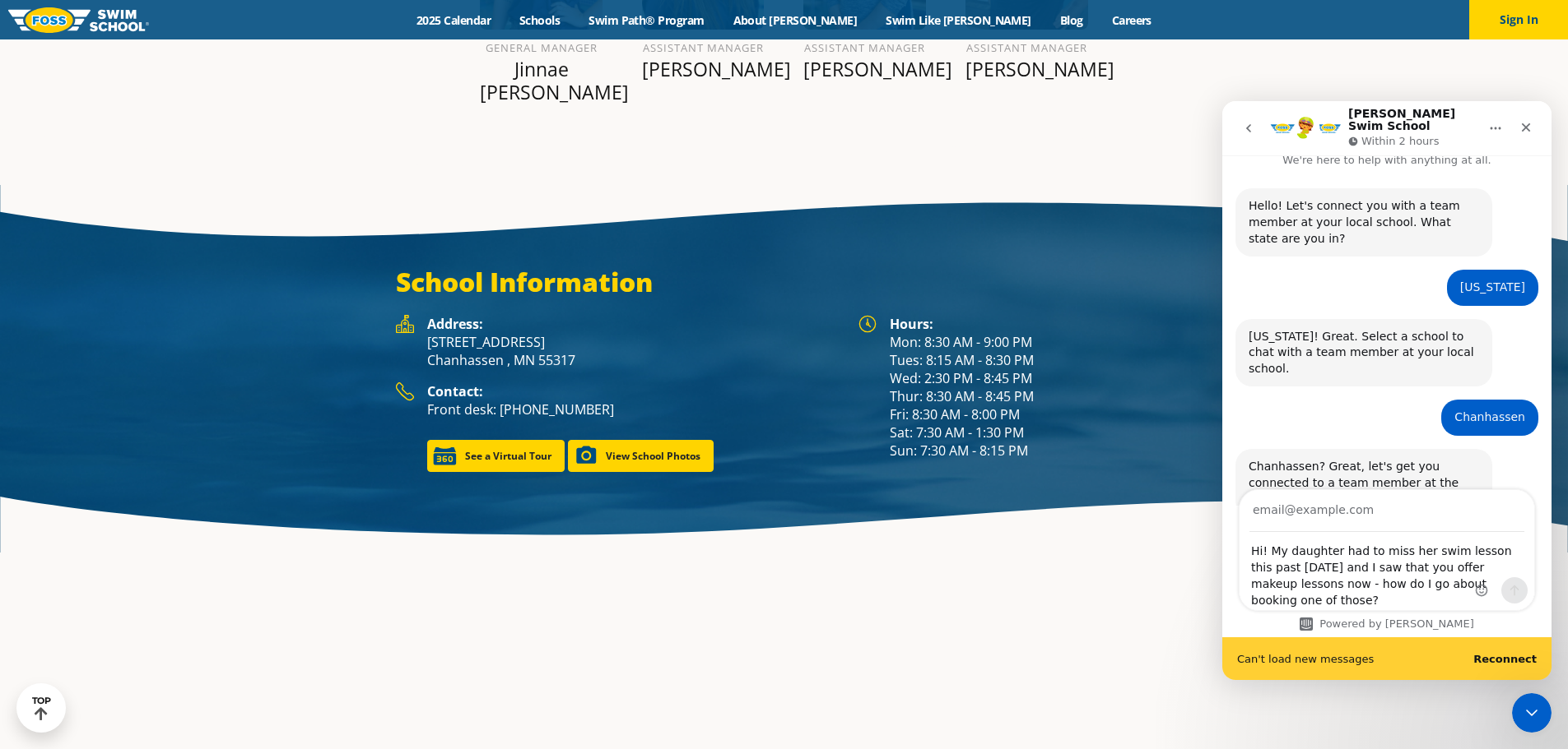
click at [1499, 651] on div "Can't load new messages Reconnect" at bounding box center [1386, 659] width 329 height 43
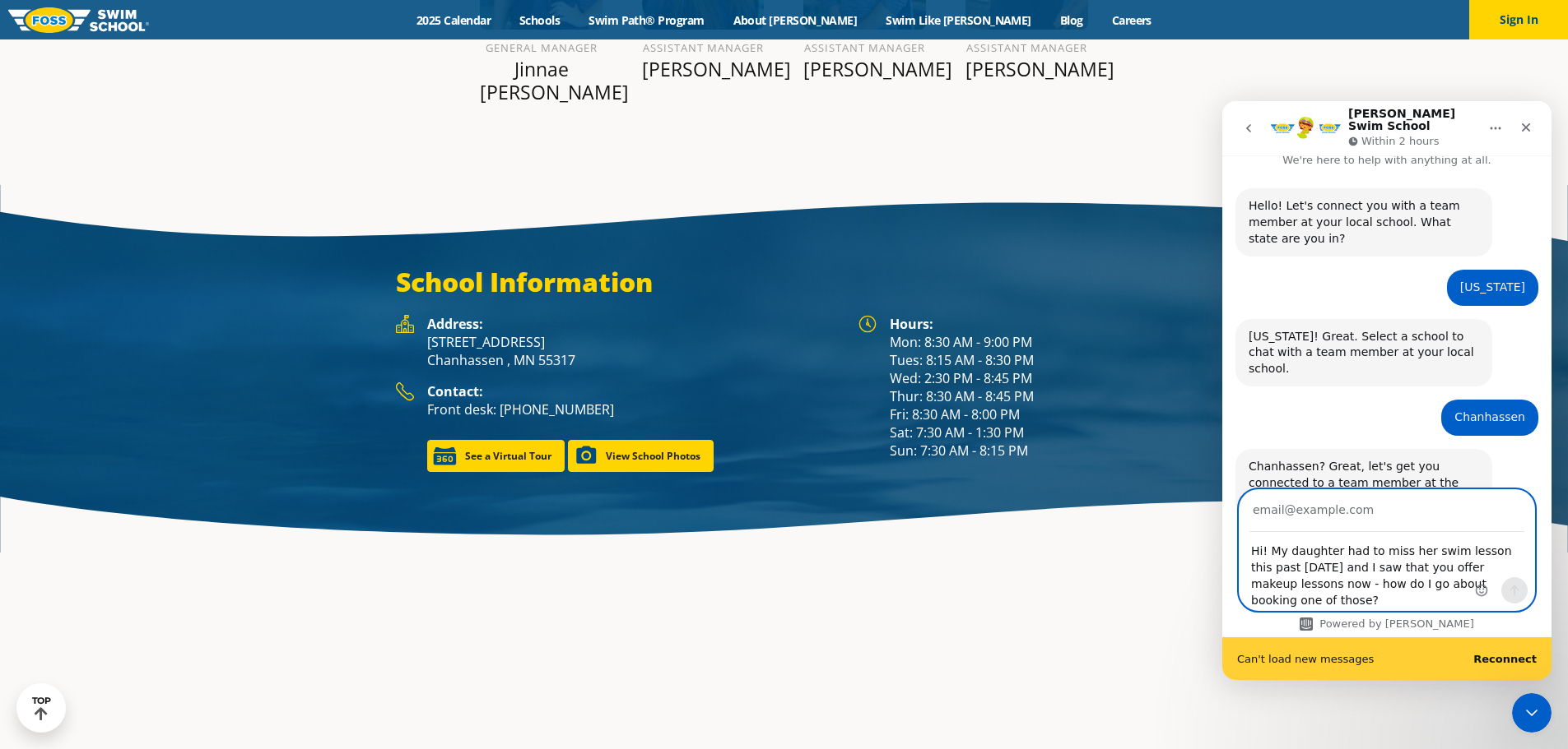
click at [1324, 581] on textarea "Hi! My daughter had to miss her swim lesson this past [DATE] and I saw that you…" at bounding box center [1386, 572] width 295 height 78
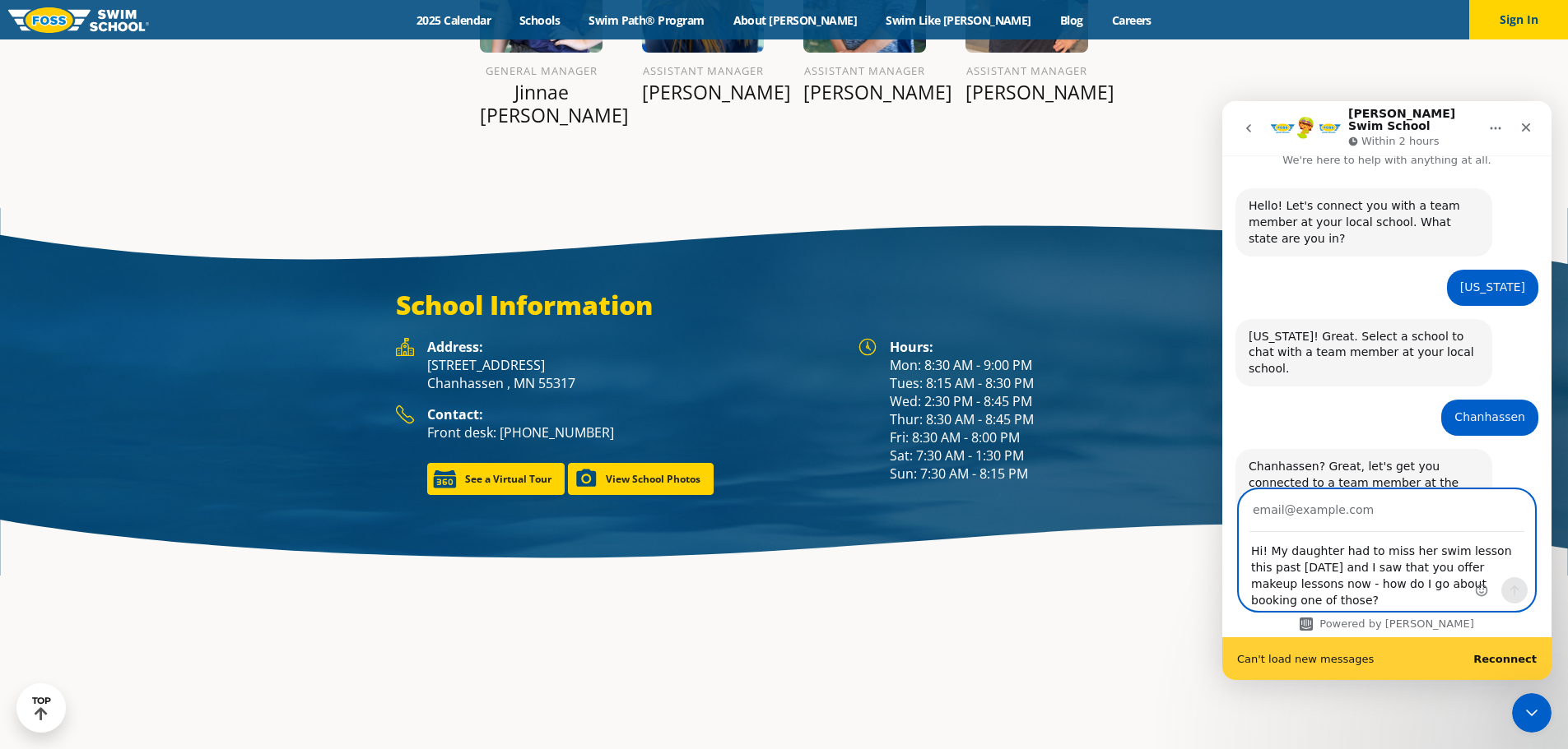
click at [1324, 581] on textarea "Hi! My daughter had to miss her swim lesson this past [DATE] and I saw that you…" at bounding box center [1386, 572] width 295 height 78
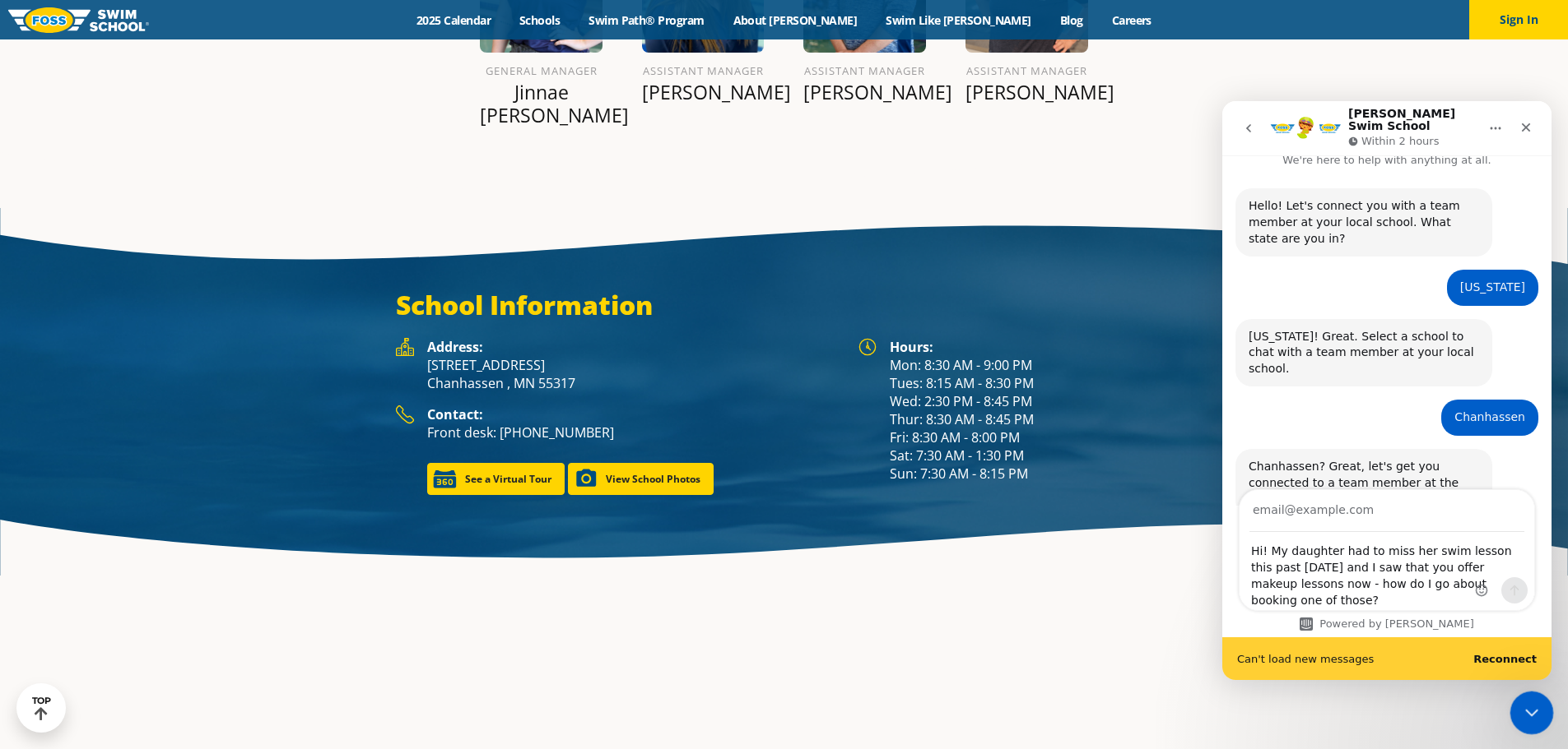
click at [1531, 705] on icon "Close Intercom Messenger" at bounding box center [1528, 710] width 19 height 19
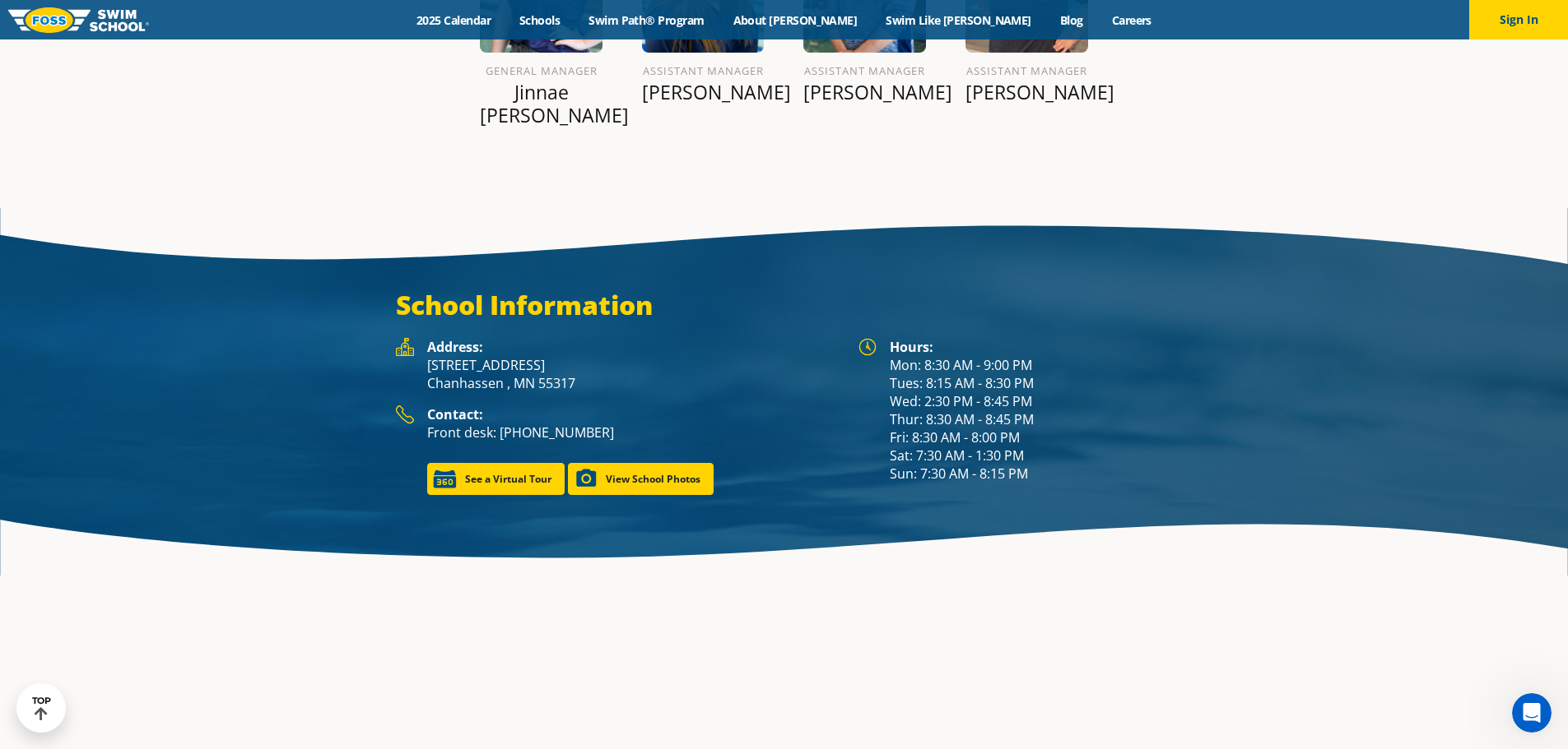
scroll to position [18, 0]
click at [1531, 727] on div "Open Intercom Messenger" at bounding box center [1528, 710] width 55 height 55
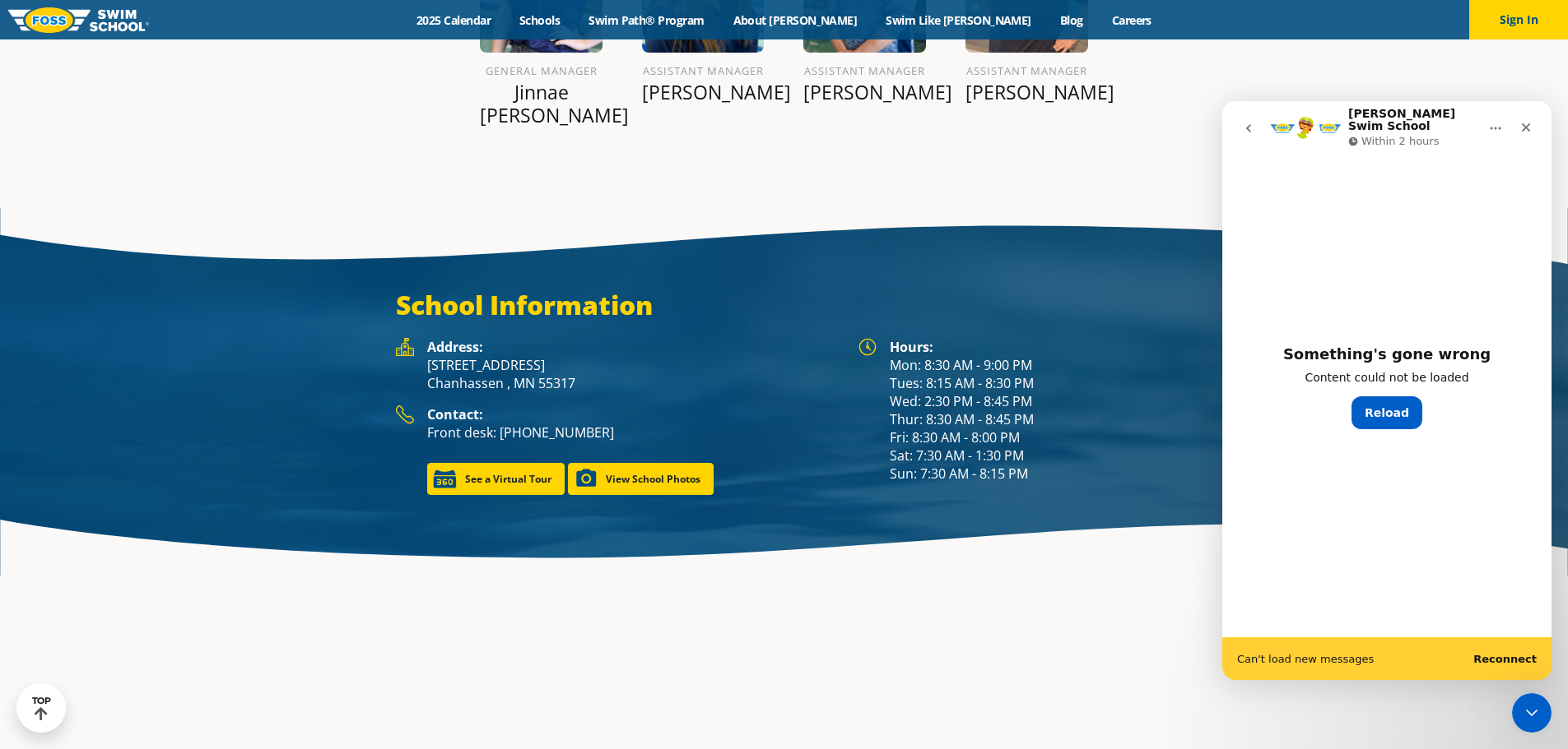
click at [1393, 405] on button "Reload" at bounding box center [1386, 413] width 70 height 33
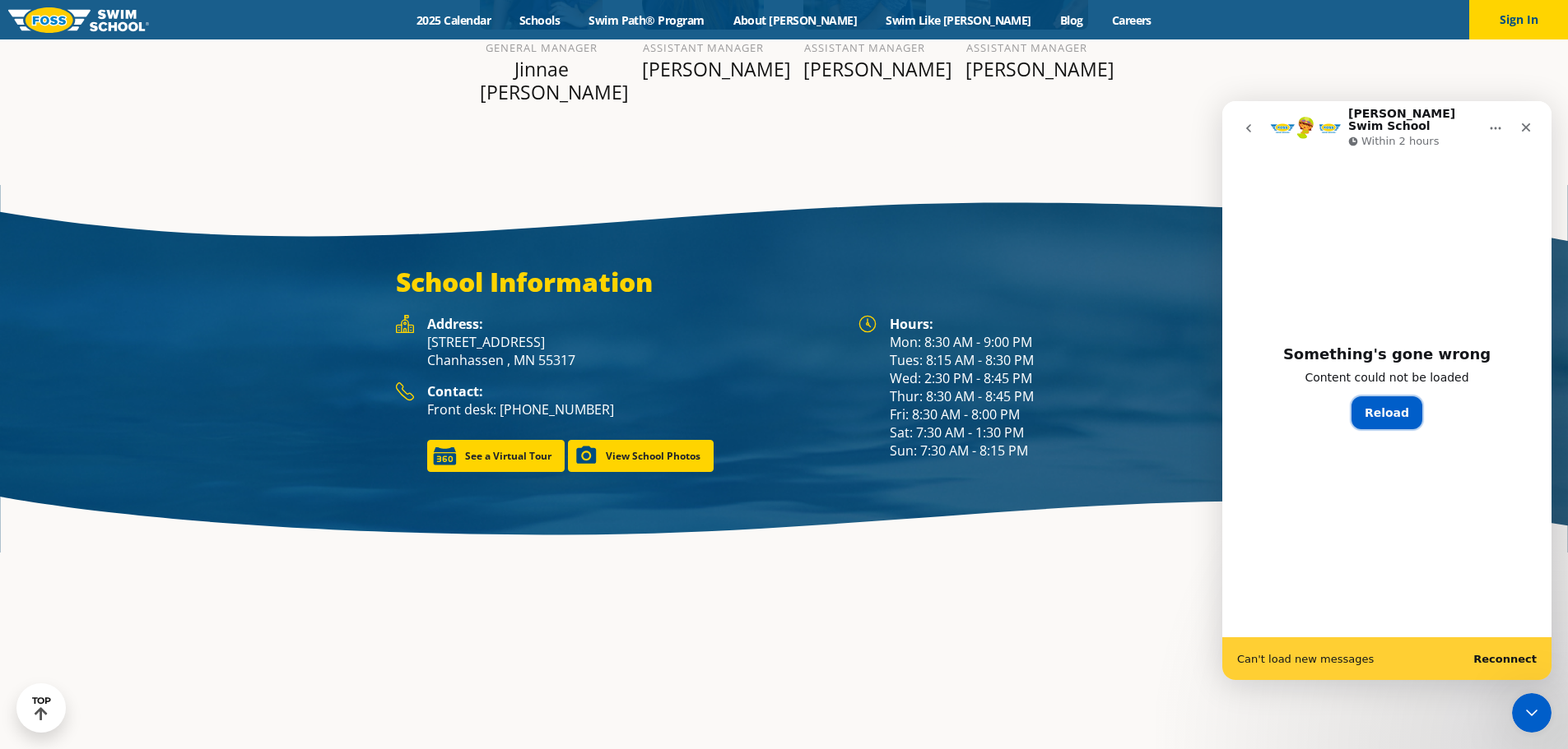
click at [1376, 401] on button "Reload" at bounding box center [1386, 413] width 70 height 33
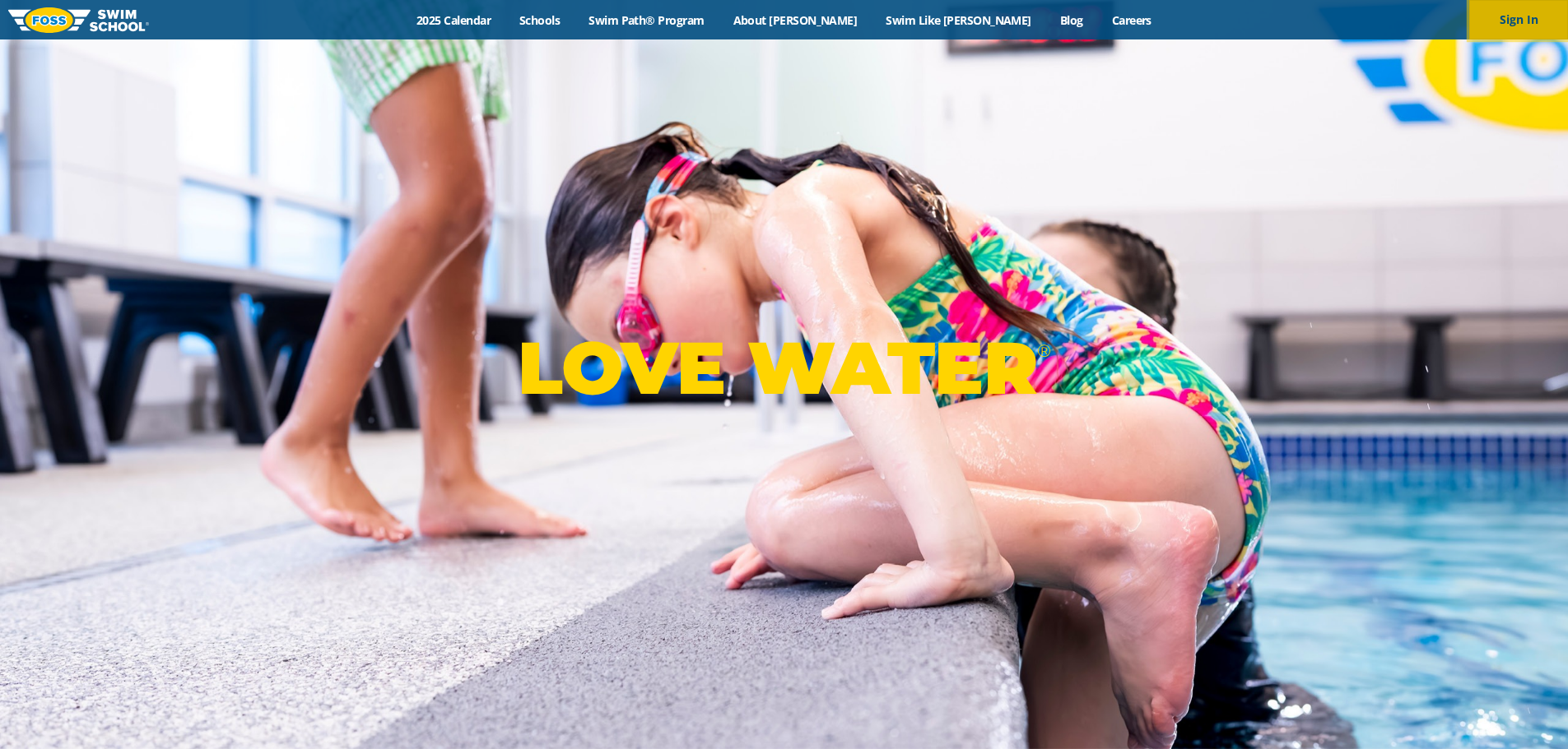
click at [1500, 17] on button "Sign In" at bounding box center [1518, 19] width 99 height 40
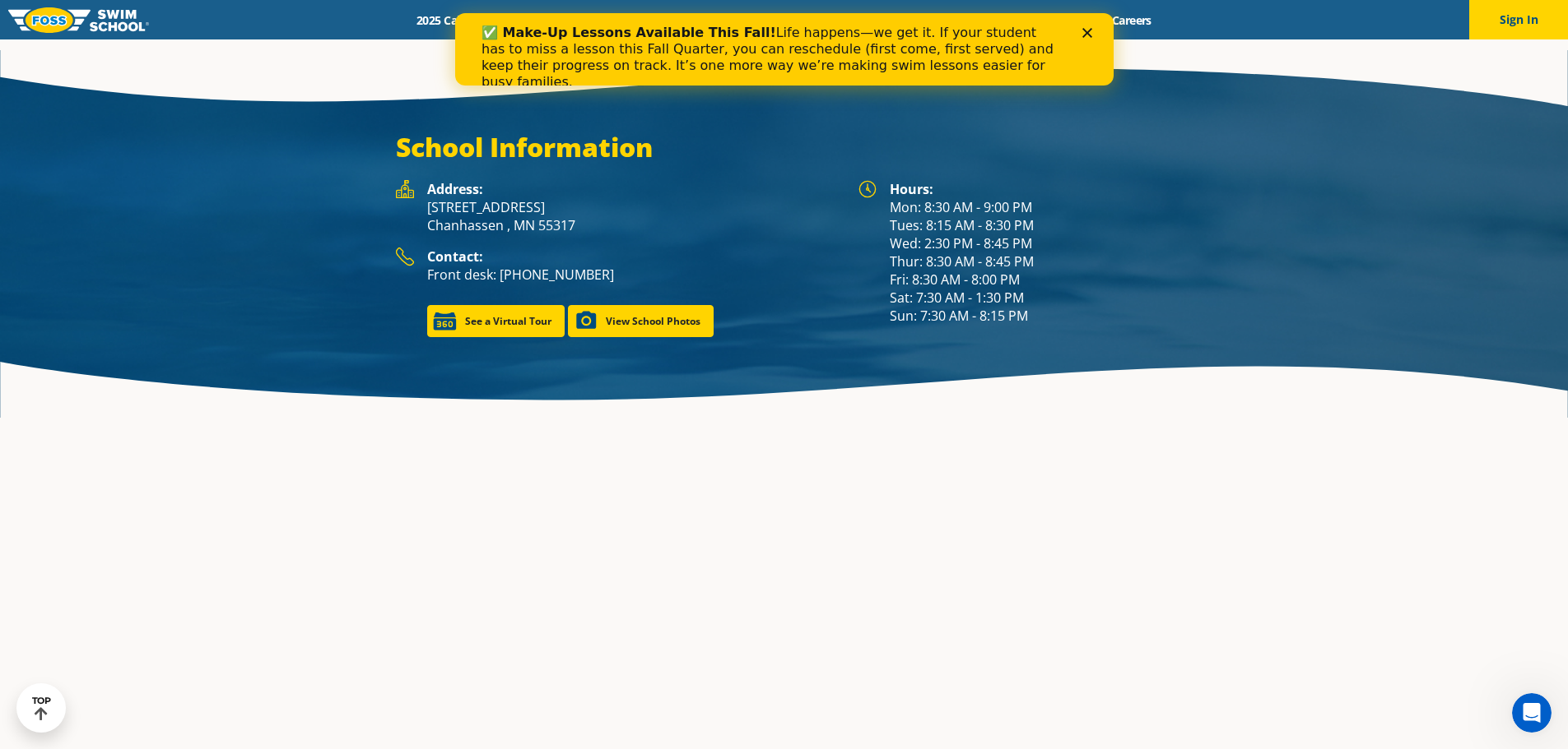
click at [1520, 709] on div "Open Intercom Messenger" at bounding box center [1531, 713] width 55 height 55
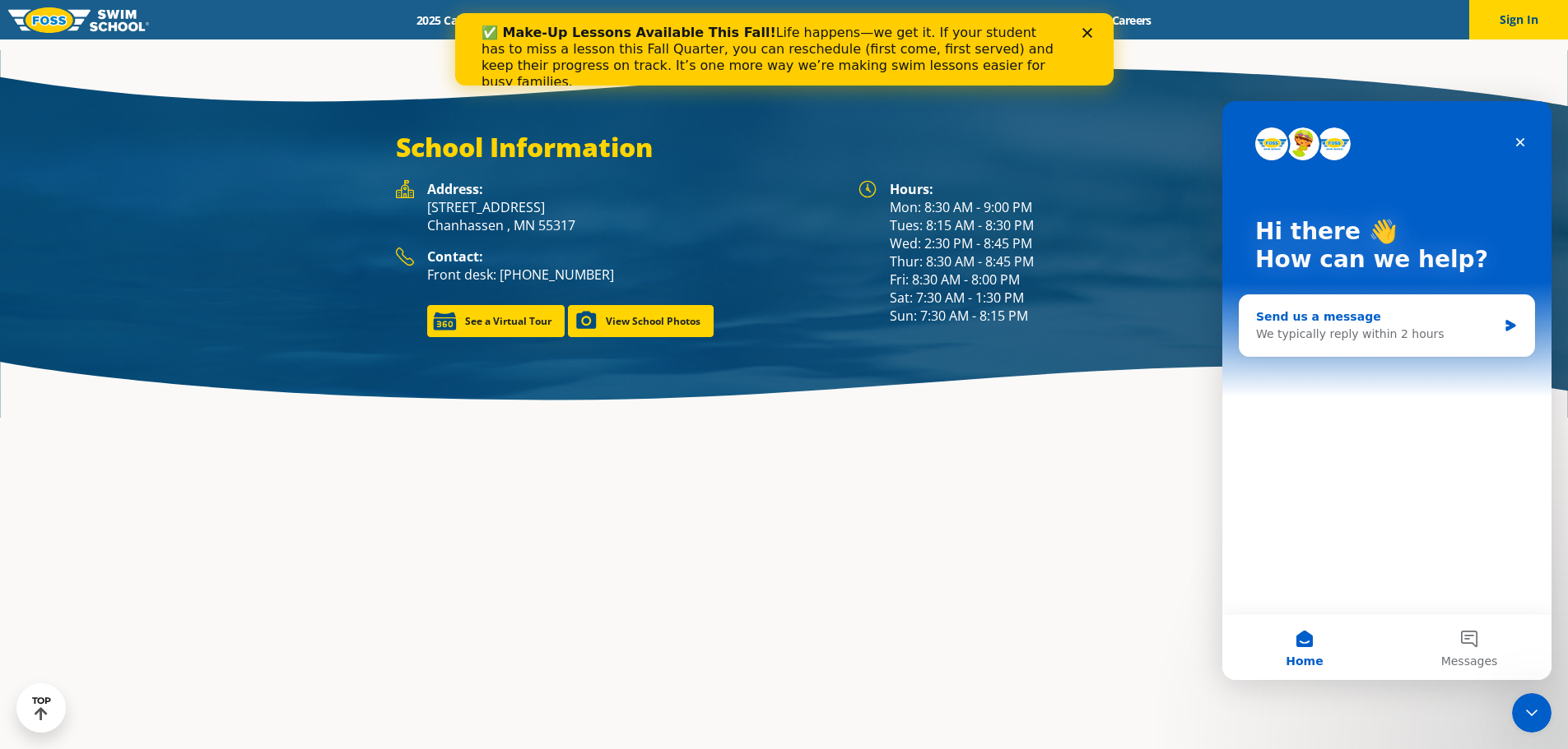
scroll to position [2438, 0]
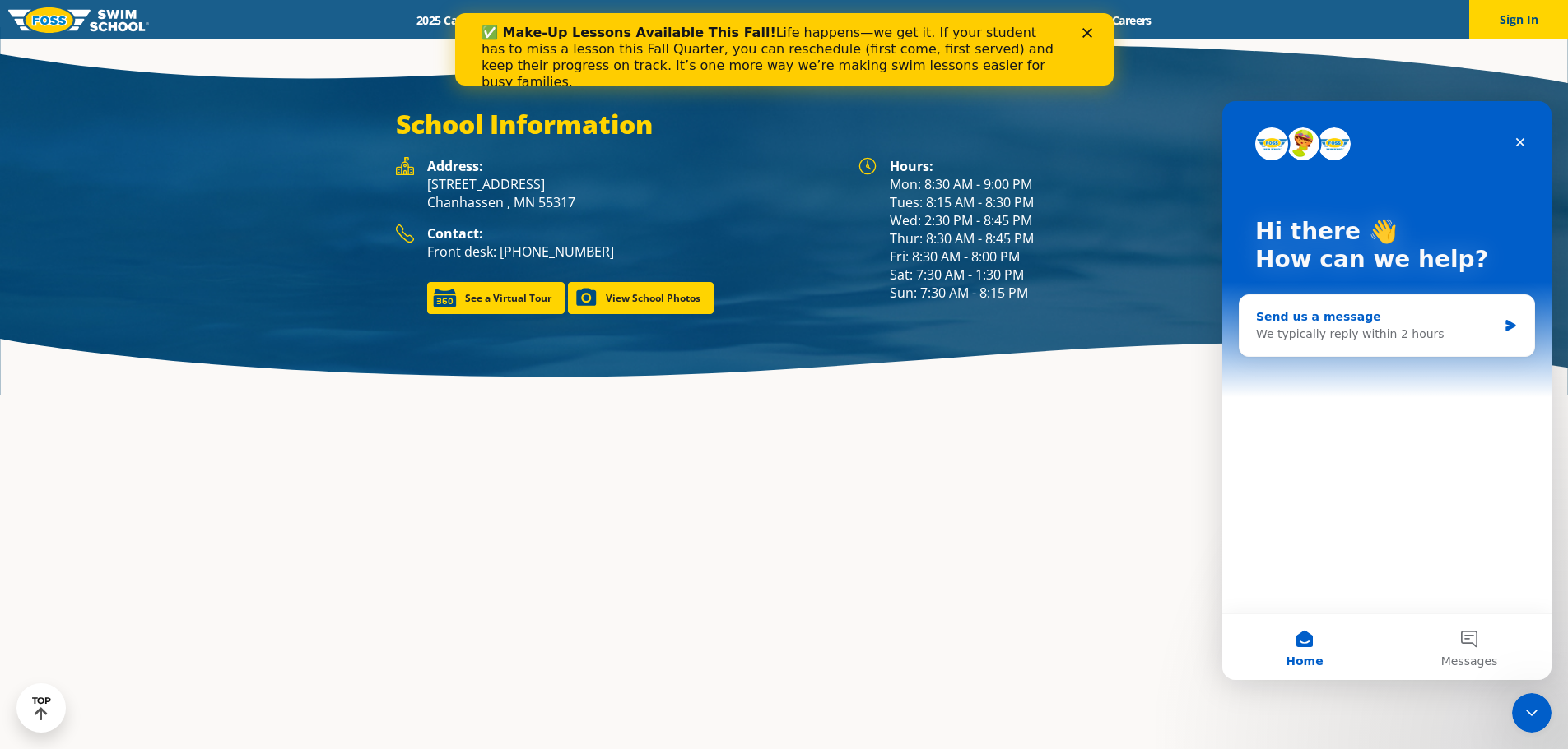
click at [1333, 340] on div "We typically reply within 2 hours" at bounding box center [1376, 334] width 241 height 18
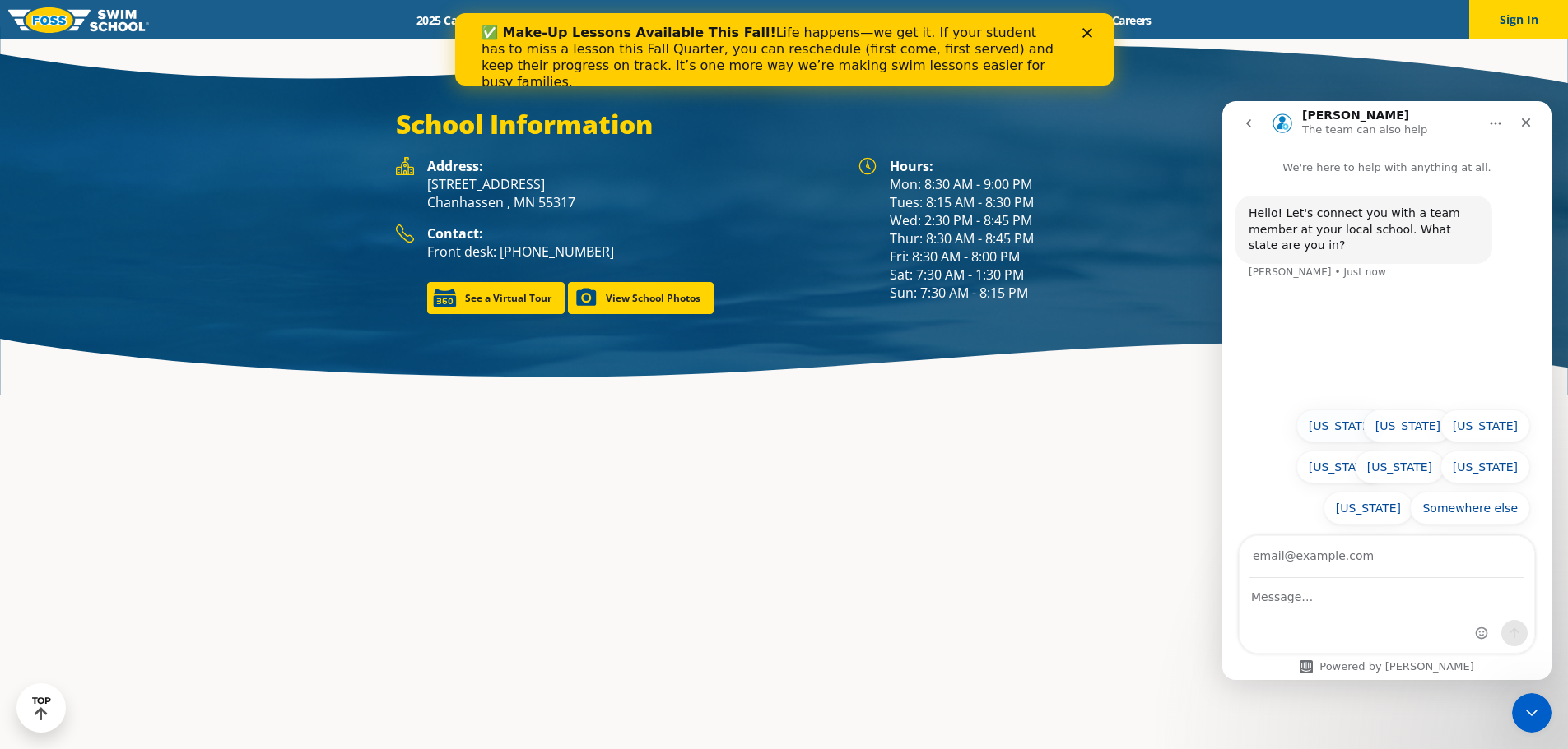
click at [1329, 425] on button "[US_STATE]" at bounding box center [1340, 426] width 90 height 33
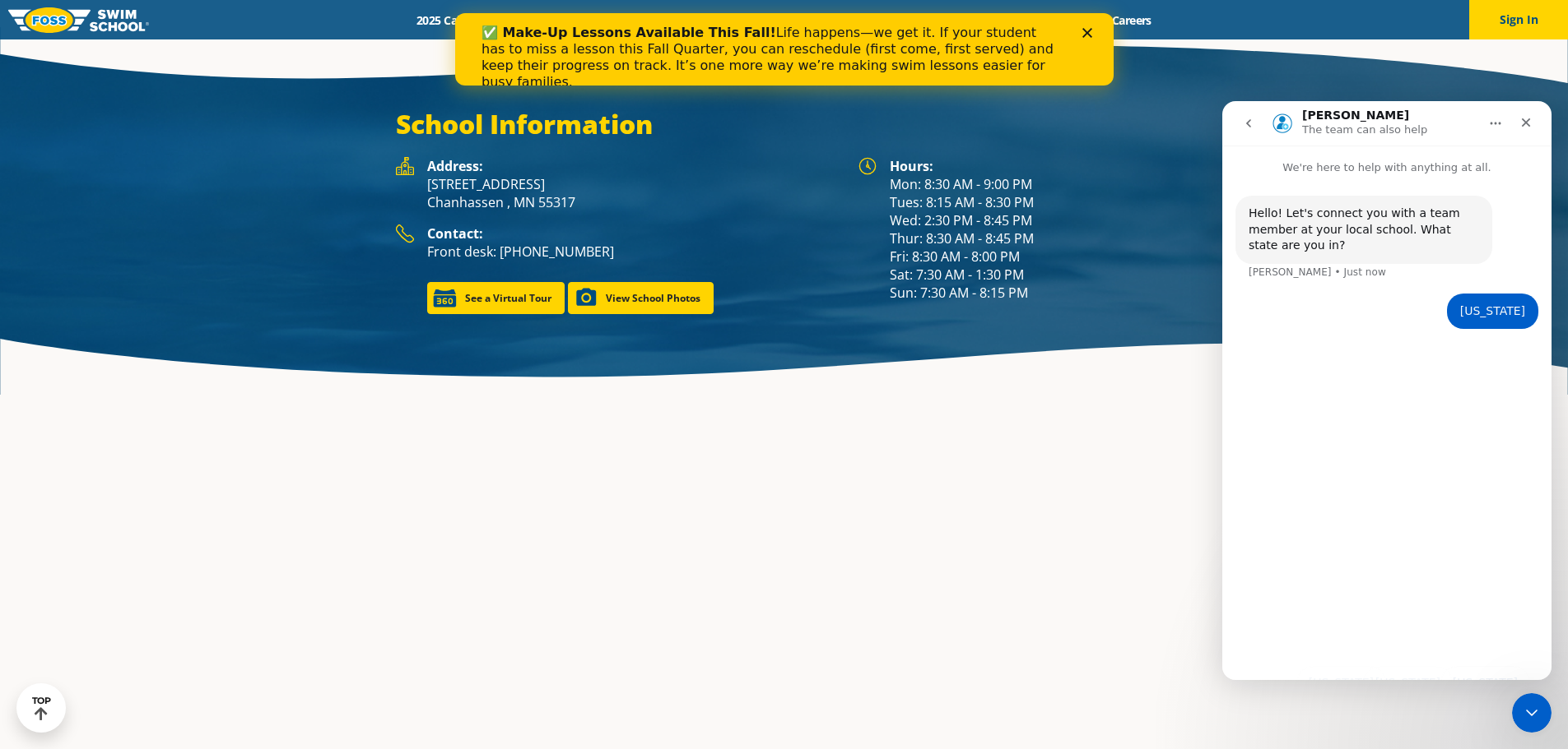
scroll to position [2416, 0]
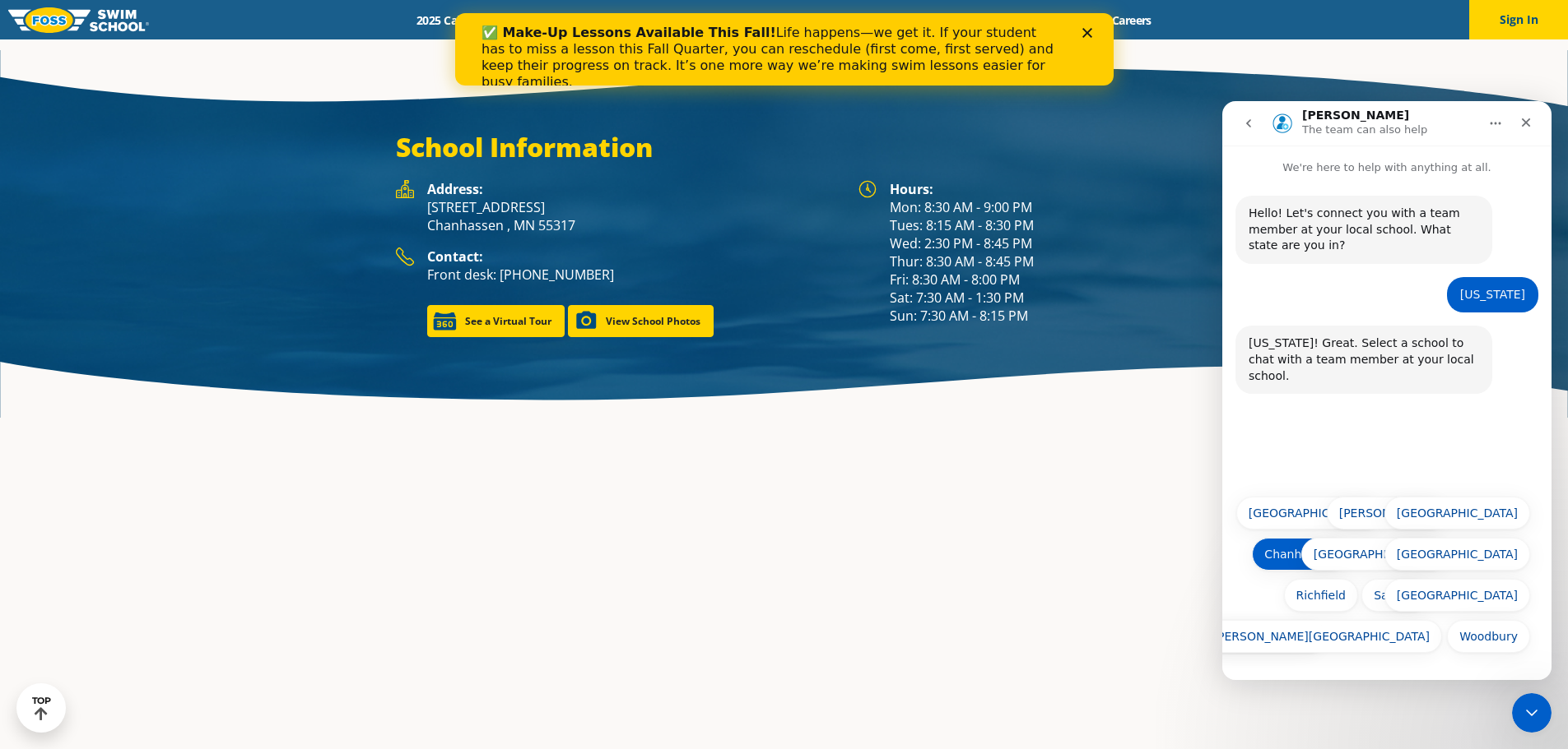
click at [1324, 556] on button "Chanhassen" at bounding box center [1298, 555] width 95 height 33
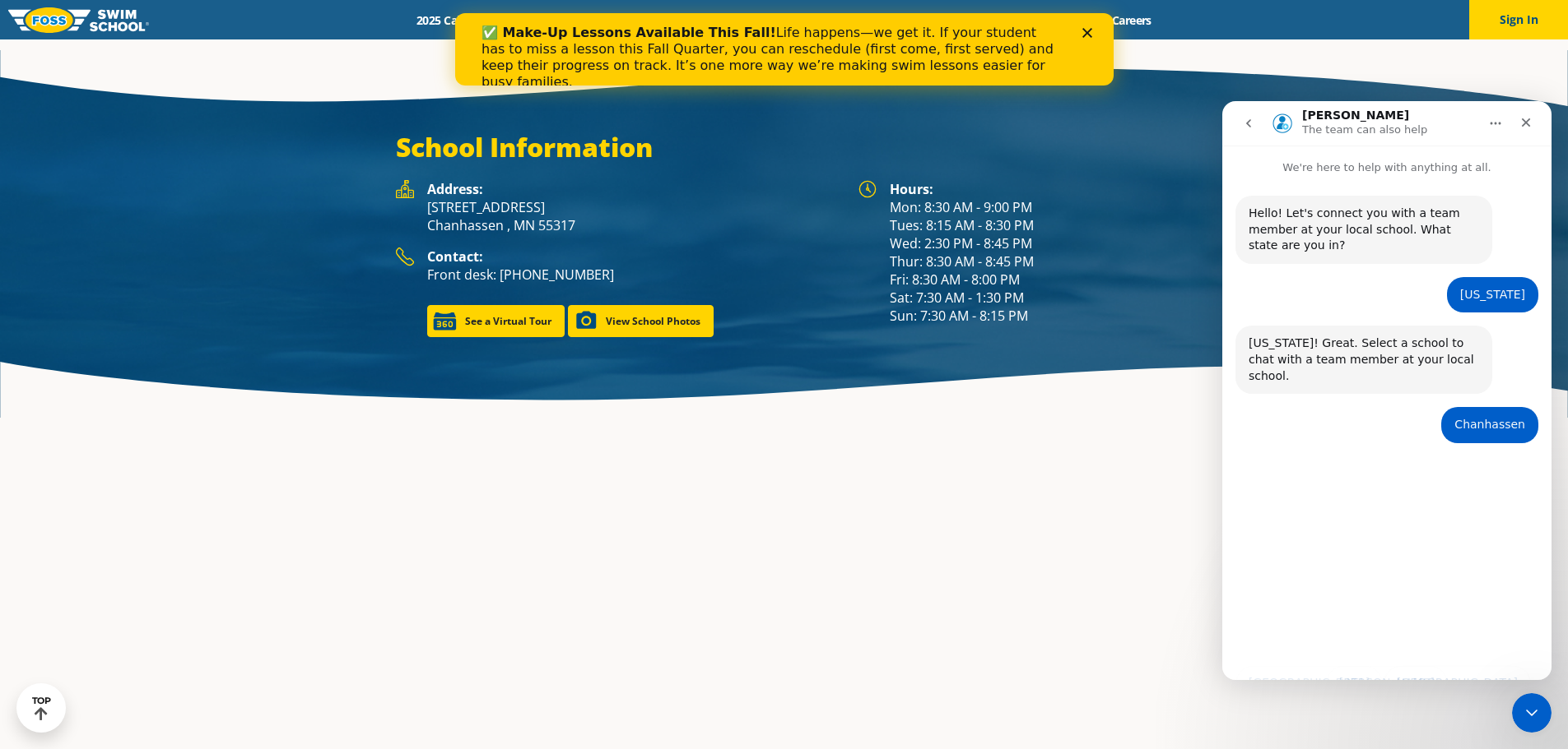
scroll to position [2438, 0]
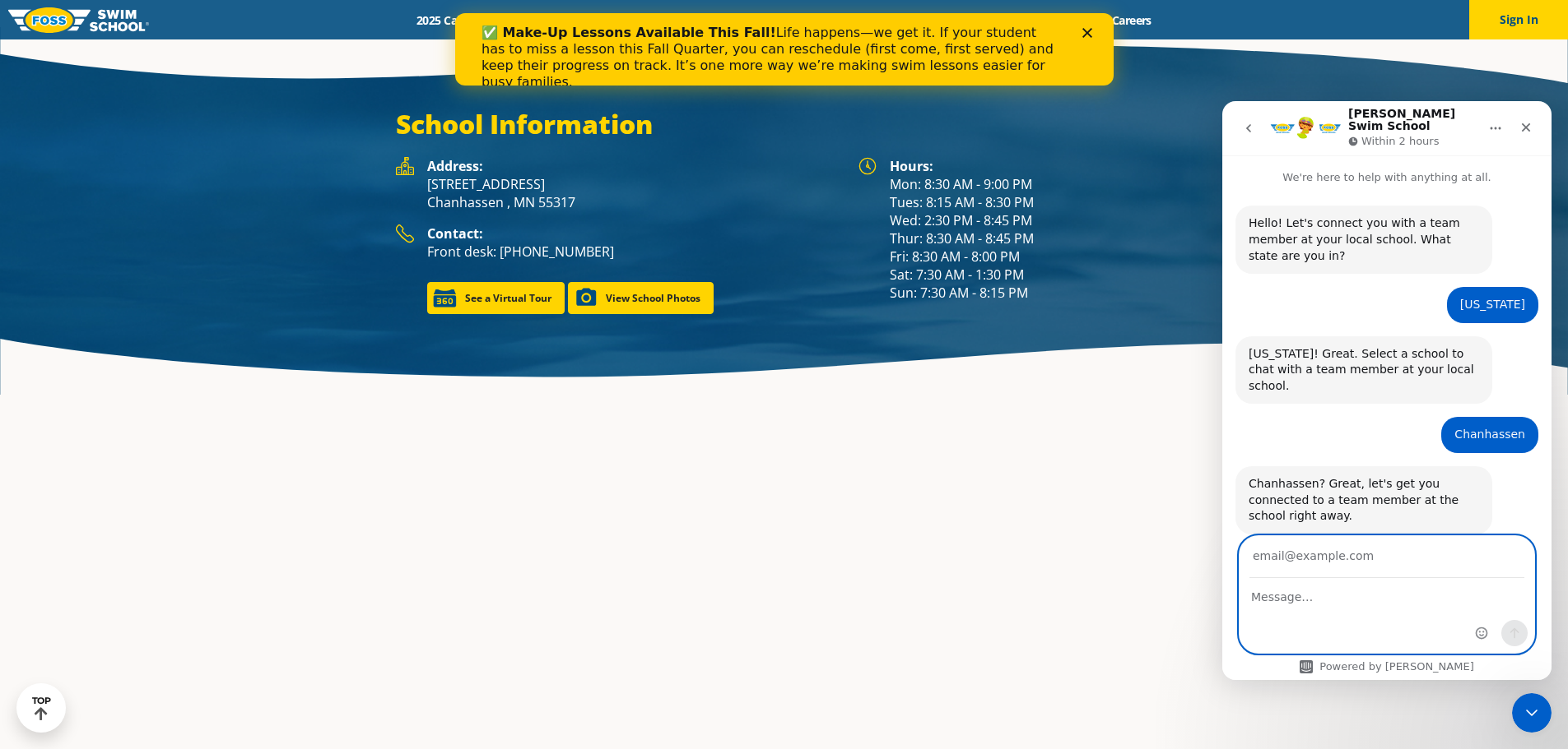
drag, startPoint x: 1329, startPoint y: 594, endPoint x: 1384, endPoint y: 608, distance: 56.8
click at [1334, 593] on textarea "Message…" at bounding box center [1386, 593] width 295 height 28
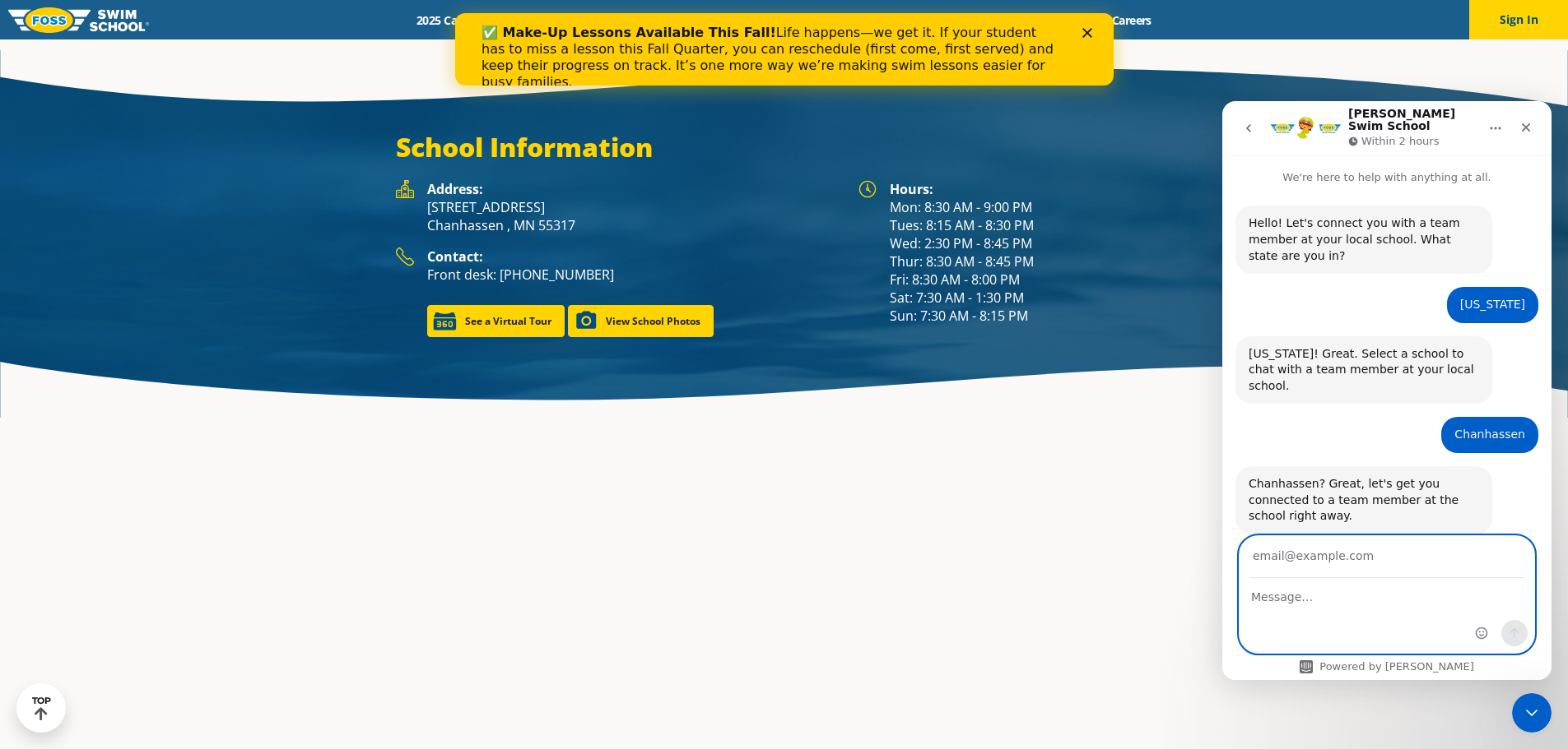
click at [1324, 559] on input "Your email" at bounding box center [1386, 556] width 275 height 42
type input "abbymbecker@gmail.com"
click at [1364, 598] on textarea "Message…" at bounding box center [1386, 593] width 295 height 28
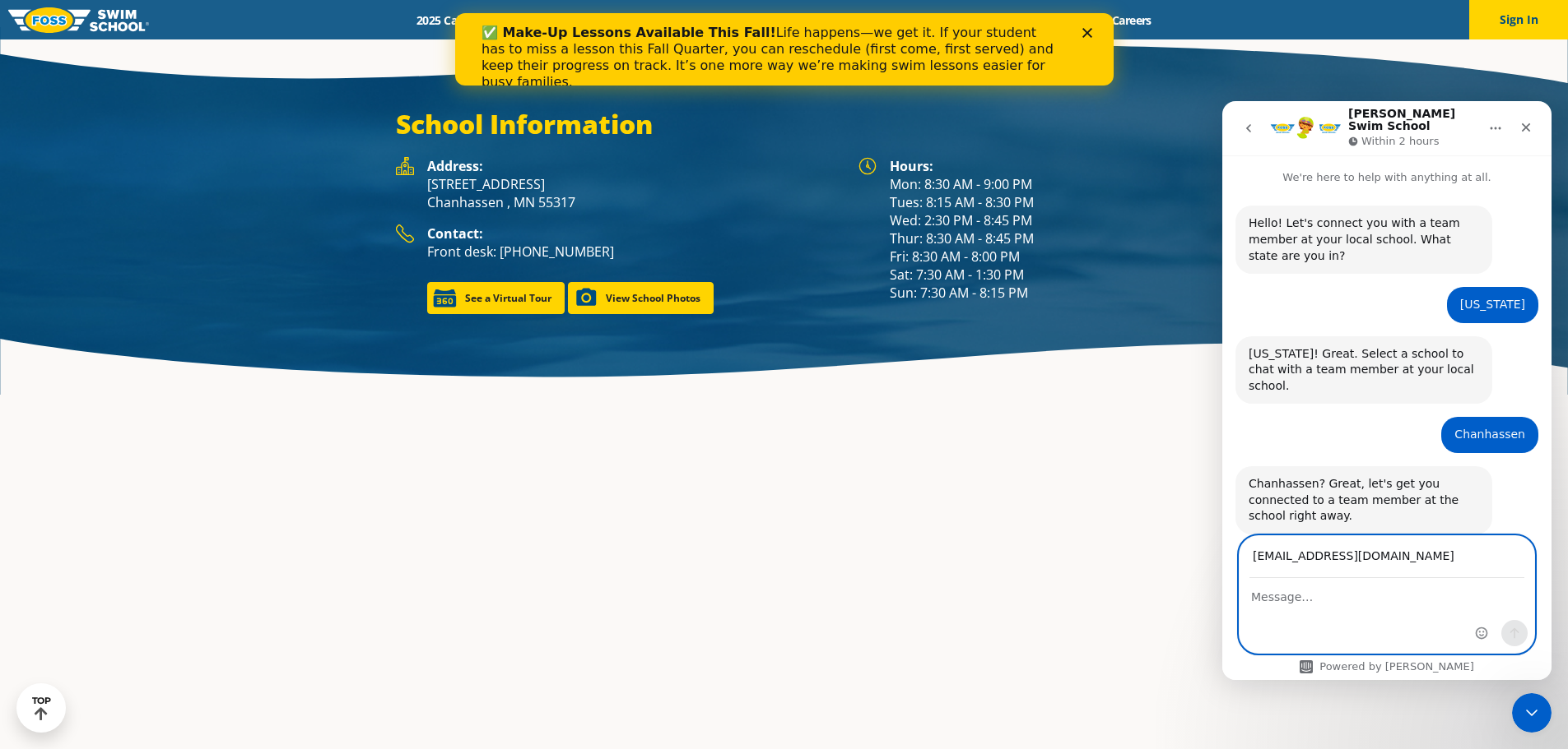
click at [1306, 595] on textarea "Message…" at bounding box center [1386, 593] width 295 height 28
click at [1402, 563] on input "abbymbecker@gmail.com" at bounding box center [1386, 556] width 275 height 42
click at [1403, 562] on input "abbymbecker@gmail.com" at bounding box center [1386, 556] width 275 height 42
click at [1394, 601] on textarea "Message…" at bounding box center [1386, 593] width 295 height 28
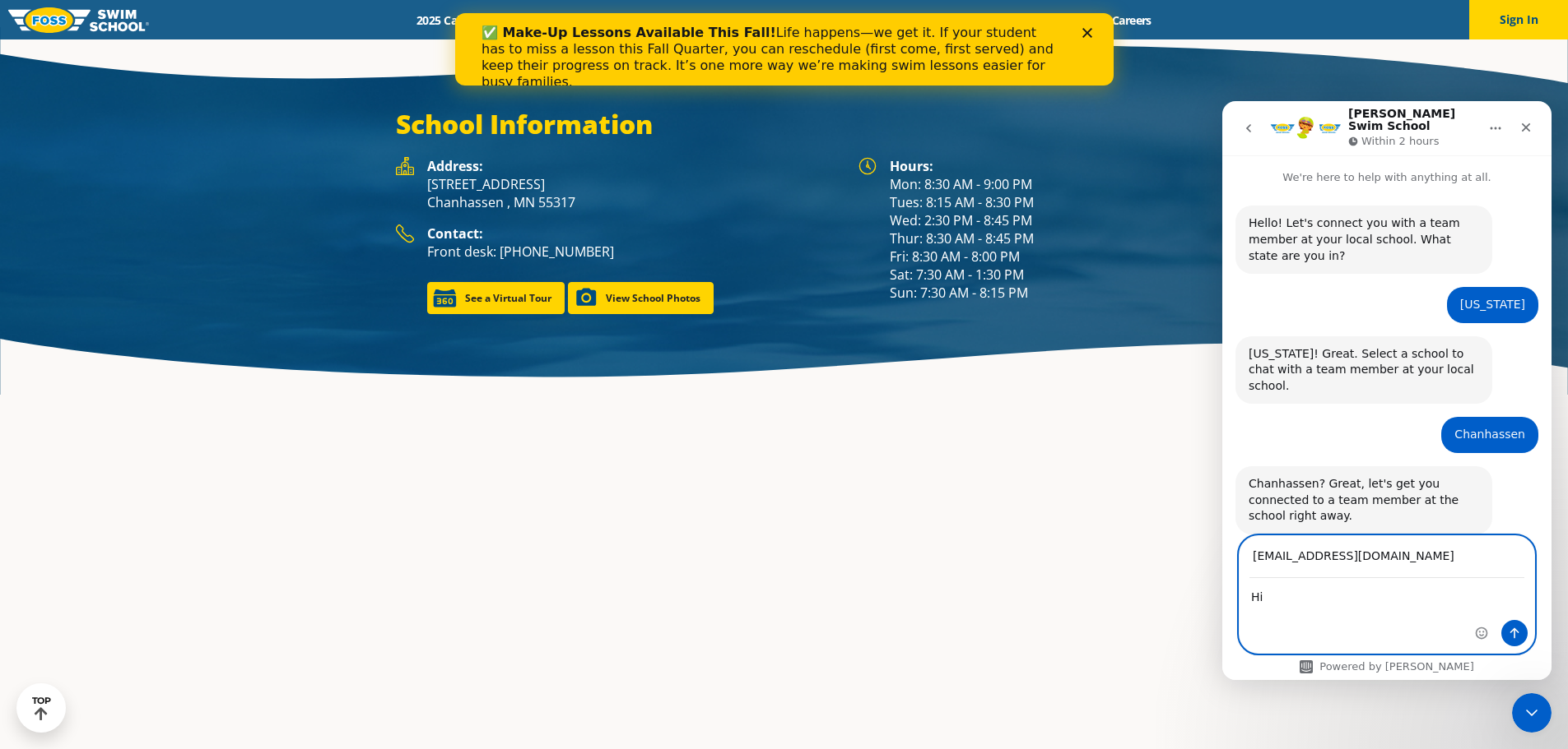
type textarea "H"
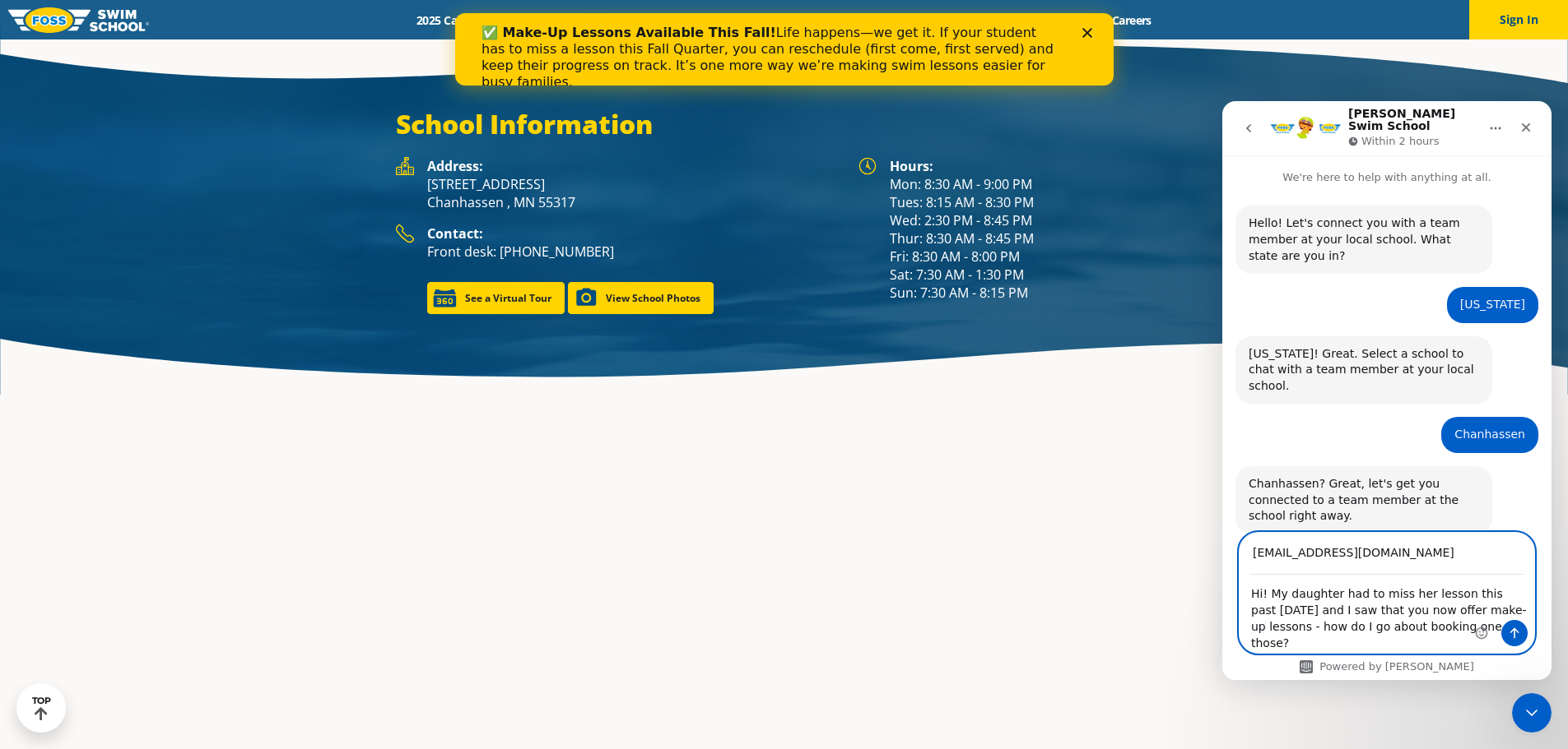
type textarea "Hi! My daughter had to miss her lesson this past Sunday and I saw that you now …"
click at [1520, 629] on icon "Send a message…" at bounding box center [1514, 633] width 13 height 13
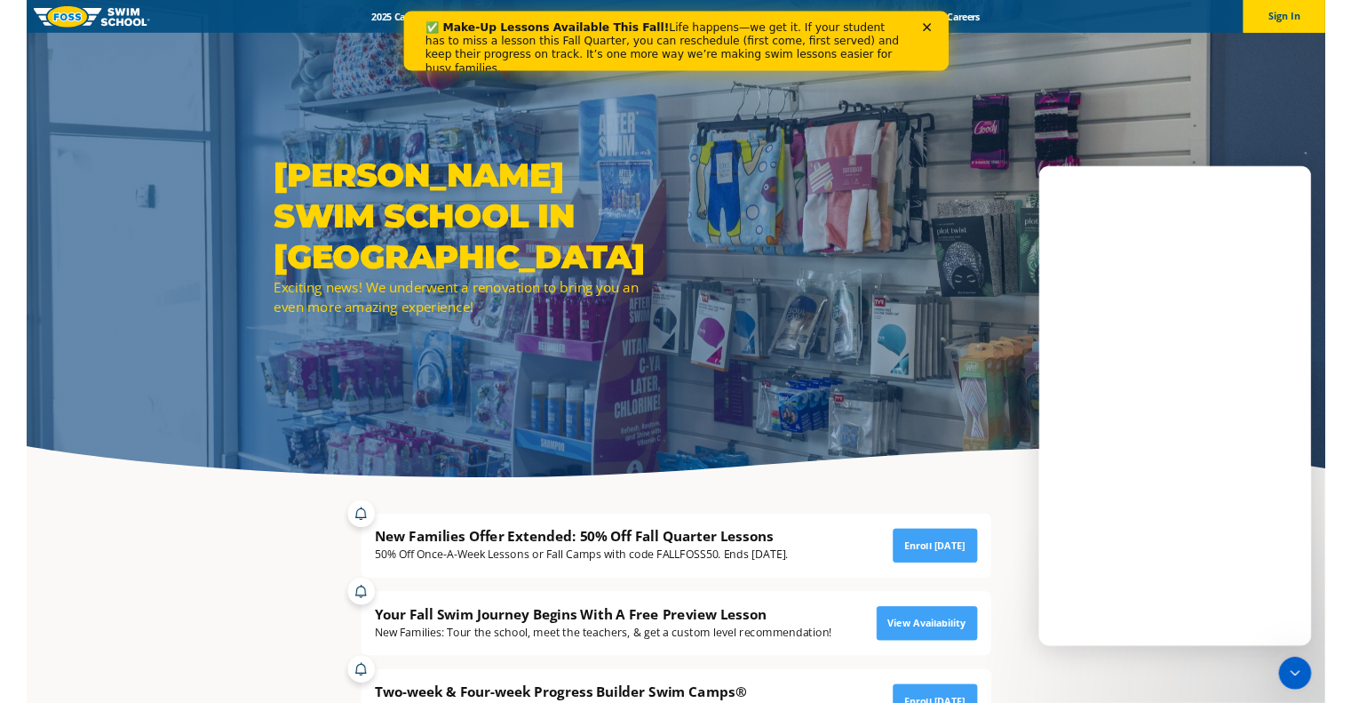
scroll to position [0, 0]
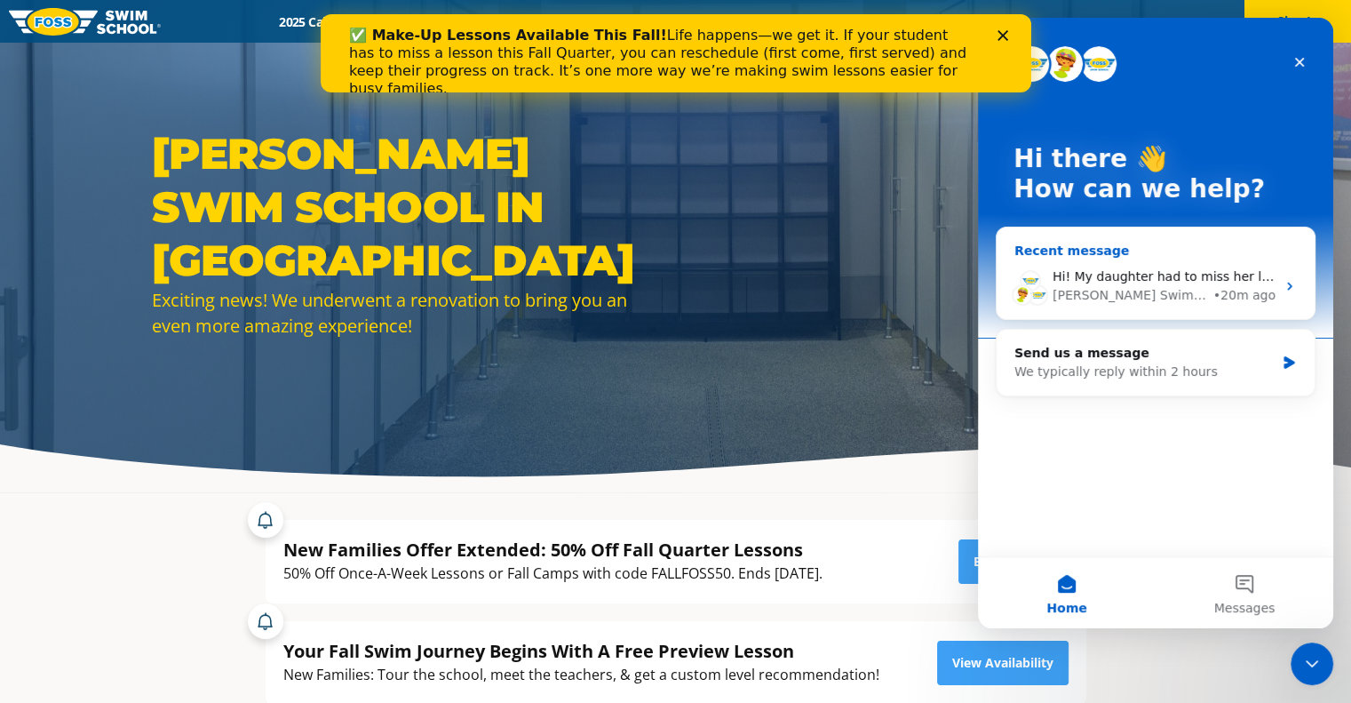
click at [1151, 291] on div "Foss Swim School • 20m ago" at bounding box center [1164, 295] width 223 height 19
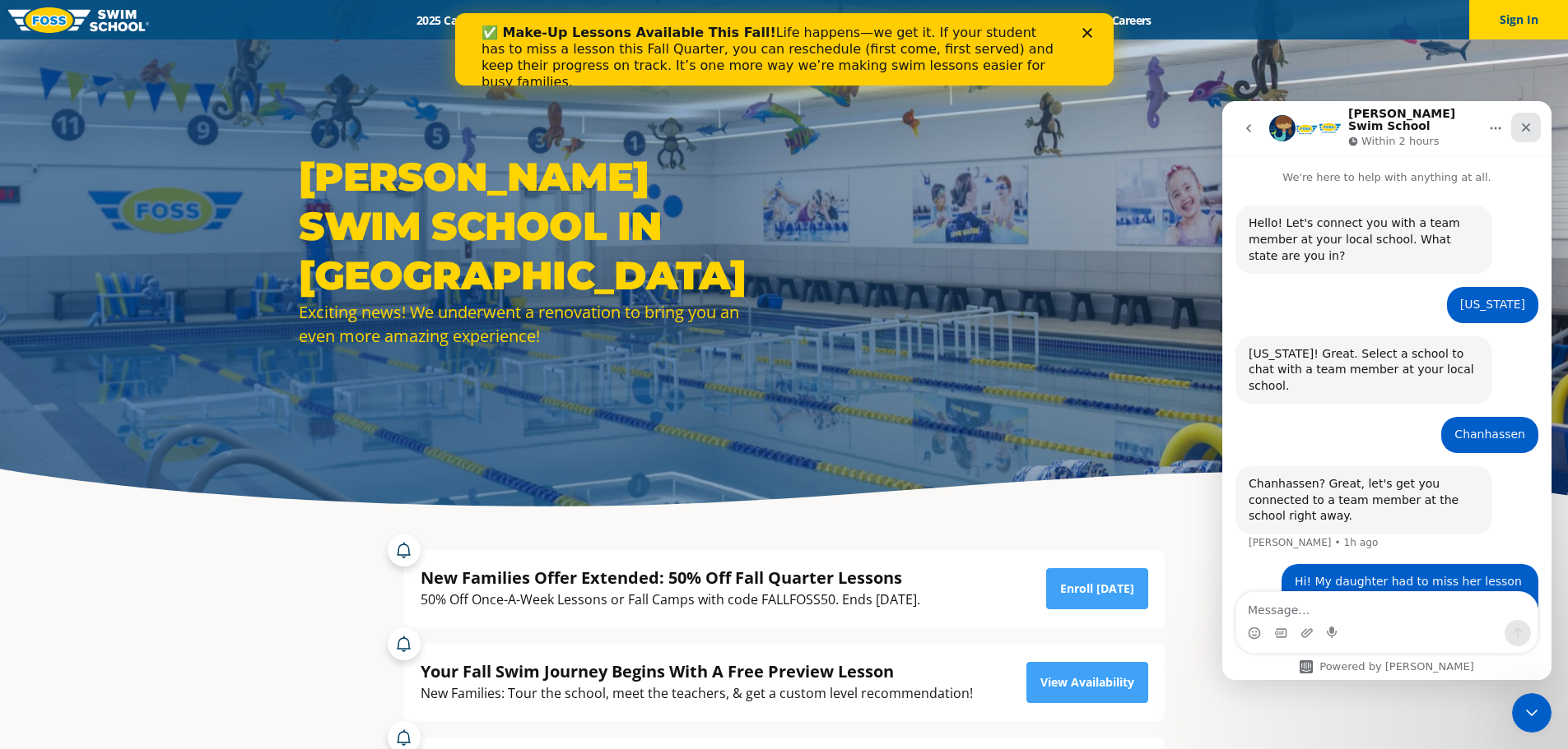
click at [1531, 121] on div "Close" at bounding box center [1525, 128] width 30 height 30
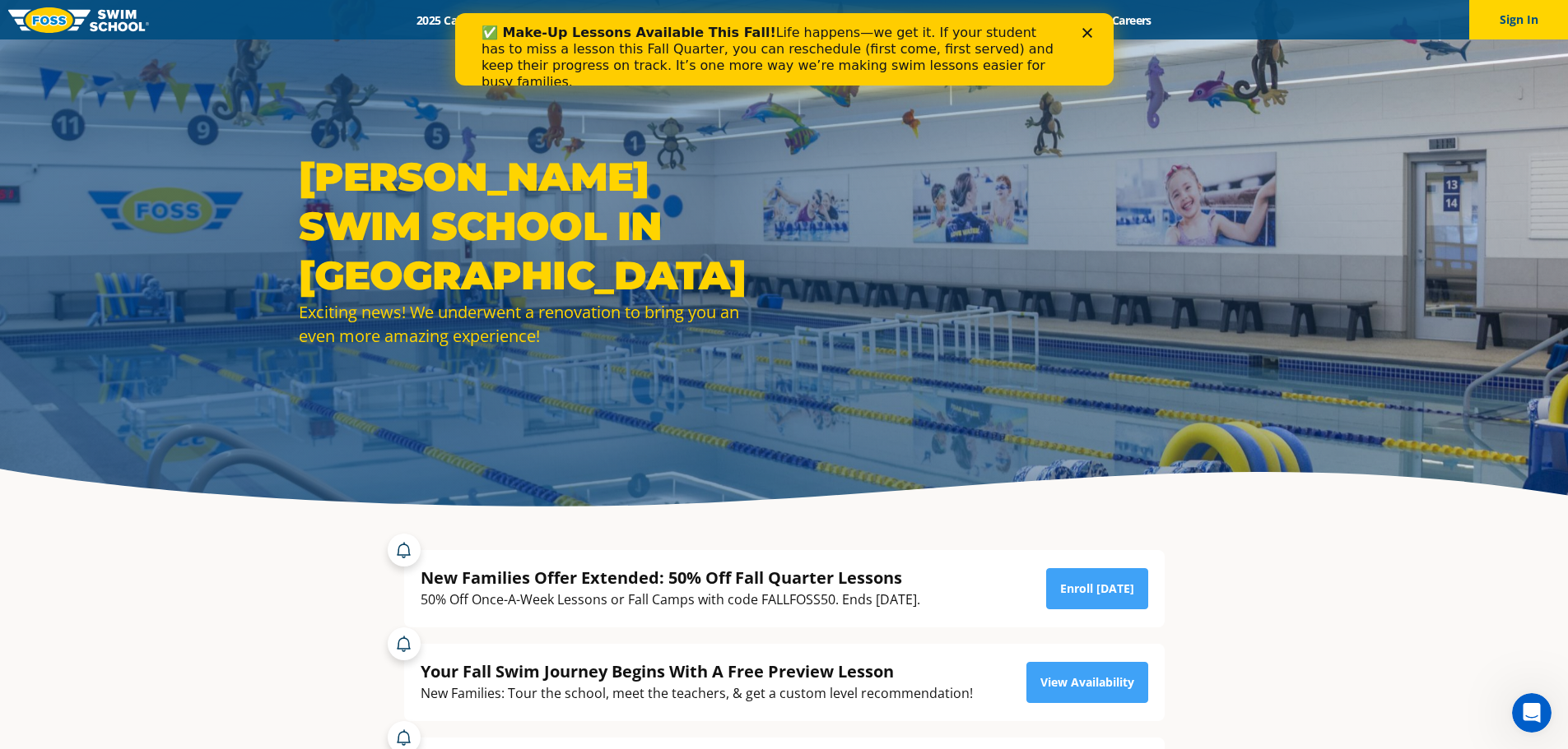
scroll to position [16, 0]
